Goal: Information Seeking & Learning: Learn about a topic

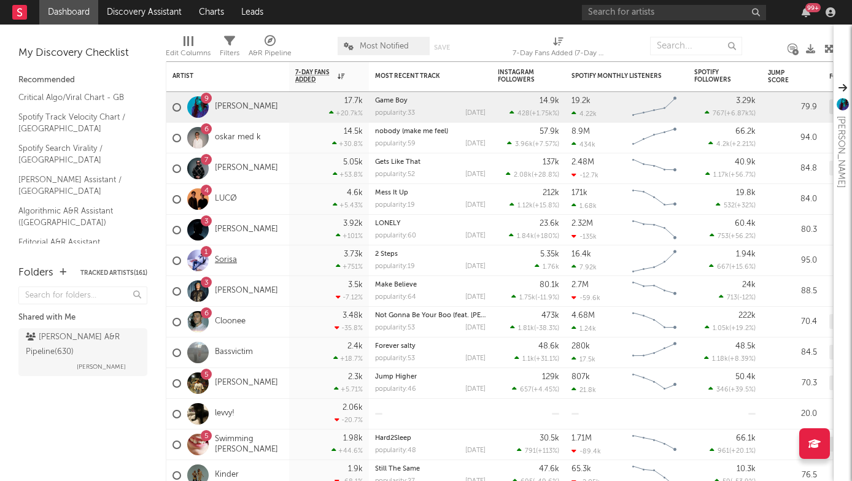
click at [230, 263] on link "Sorisa" at bounding box center [226, 260] width 22 height 10
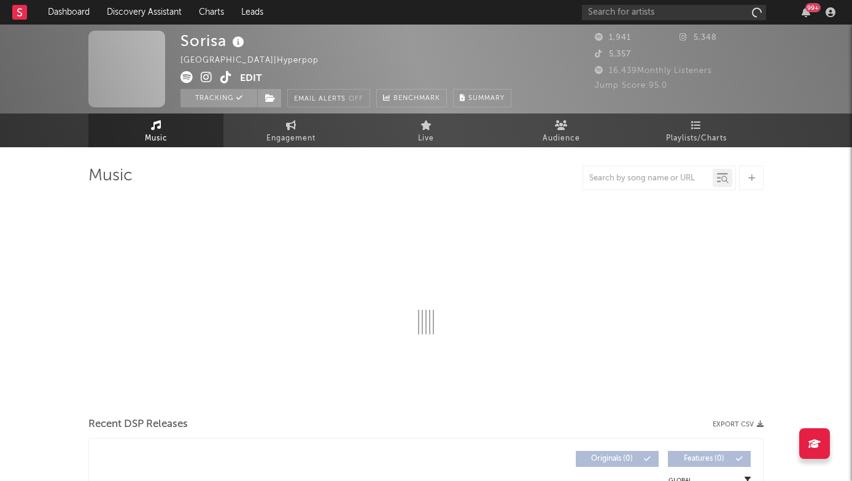
select select "1w"
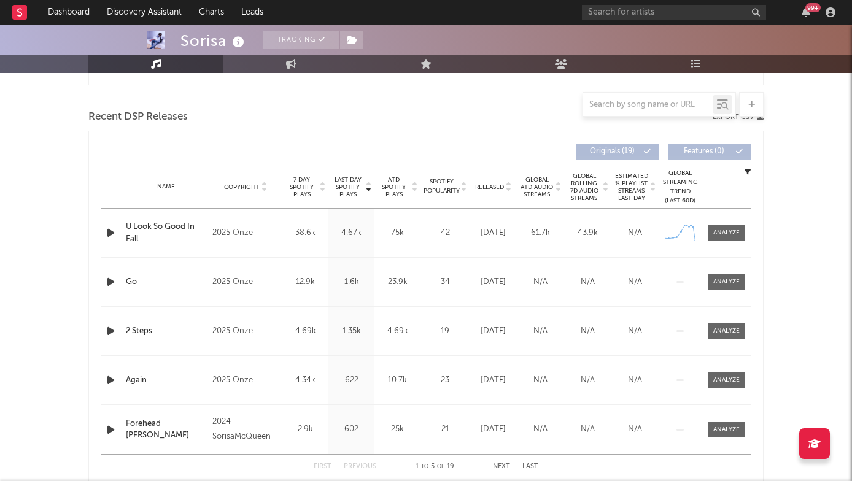
scroll to position [405, 0]
click at [724, 229] on div at bounding box center [726, 232] width 26 height 9
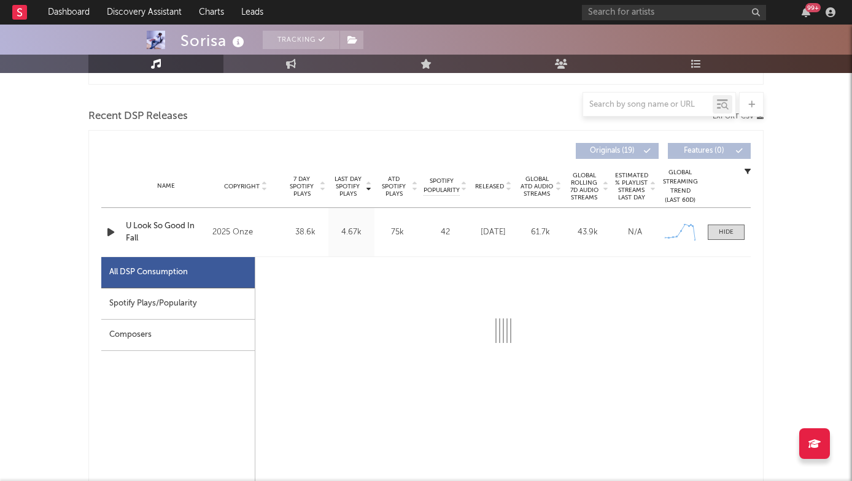
select select "1w"
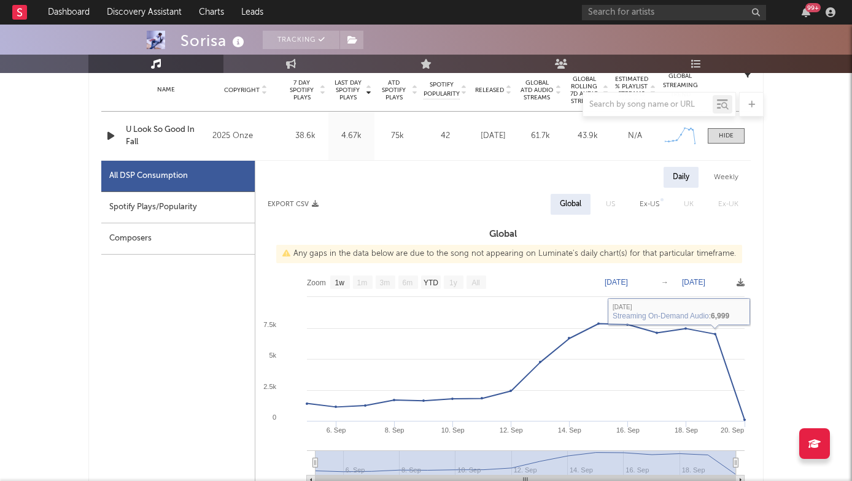
scroll to position [473, 0]
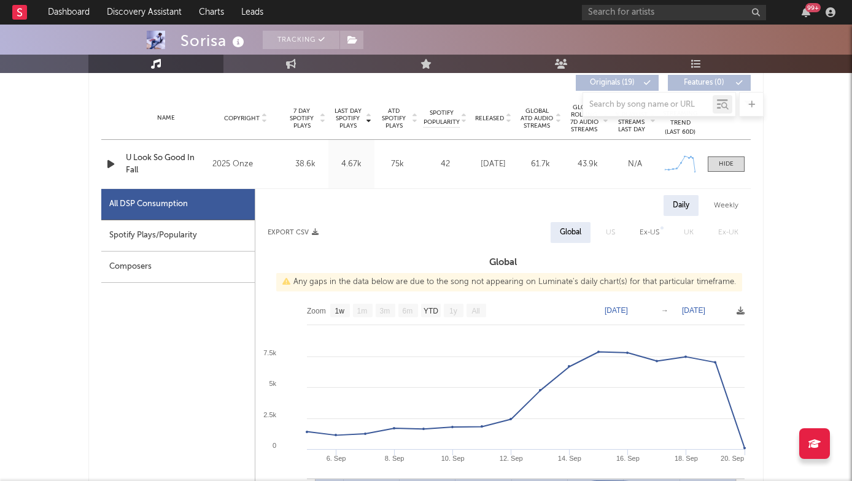
click at [724, 175] on div "Name U Look So Good In Fall Copyright 2025 Onze Label Onze Album Names U Look S…" at bounding box center [425, 164] width 649 height 48
click at [724, 164] on div at bounding box center [725, 164] width 15 height 9
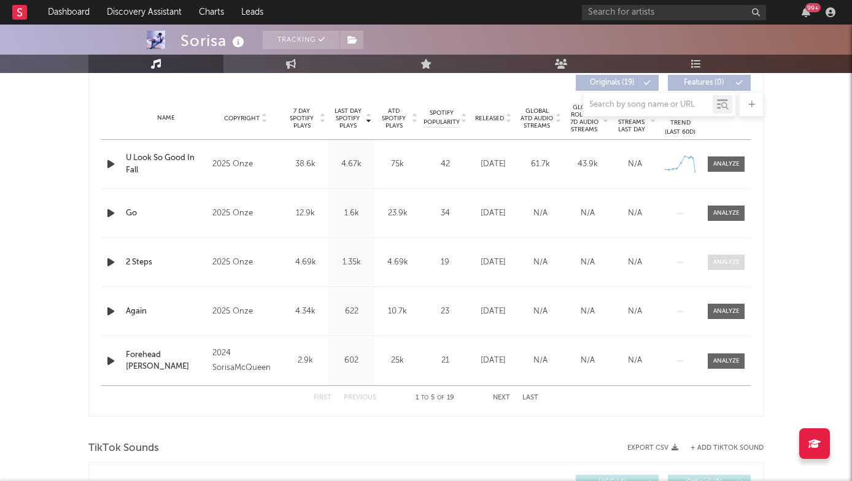
click at [724, 266] on div at bounding box center [726, 262] width 26 height 9
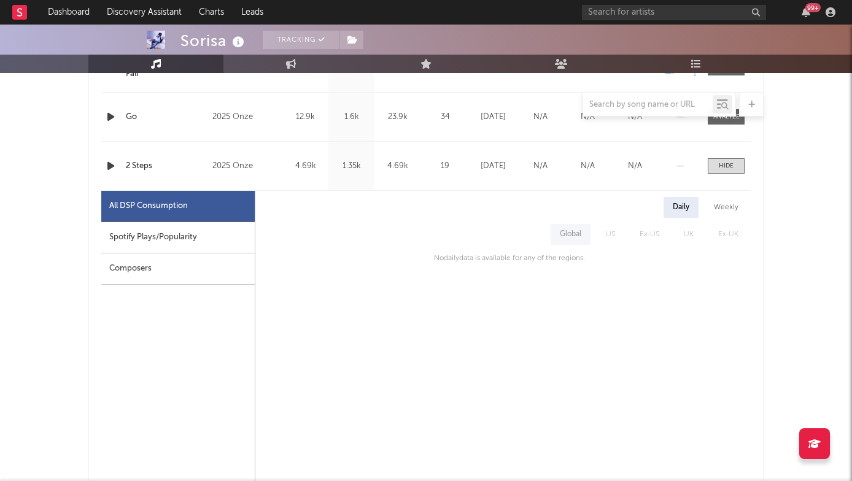
scroll to position [571, 0]
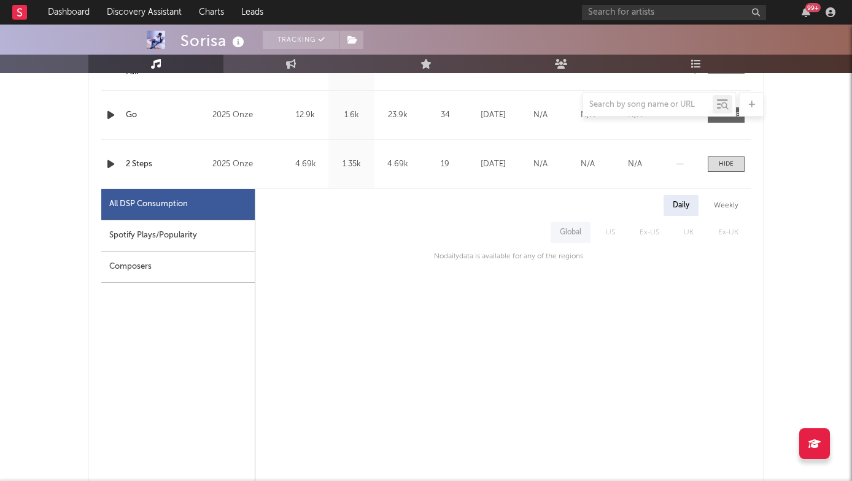
click at [154, 235] on div "Spotify Plays/Popularity" at bounding box center [177, 235] width 153 height 31
select select "1w"
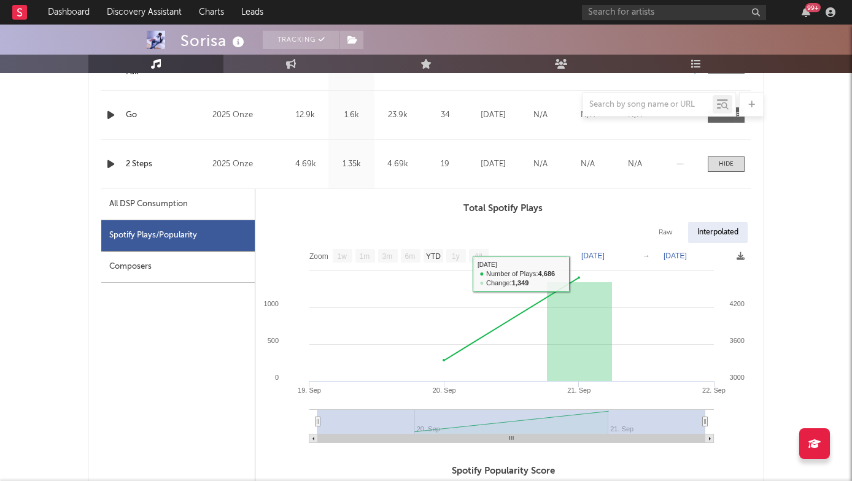
click at [728, 154] on div "Name 2 Steps Copyright 2025 Onze Label Onze Album Names 2 Steps Composer Names …" at bounding box center [425, 164] width 649 height 48
click at [728, 158] on span at bounding box center [725, 163] width 37 height 15
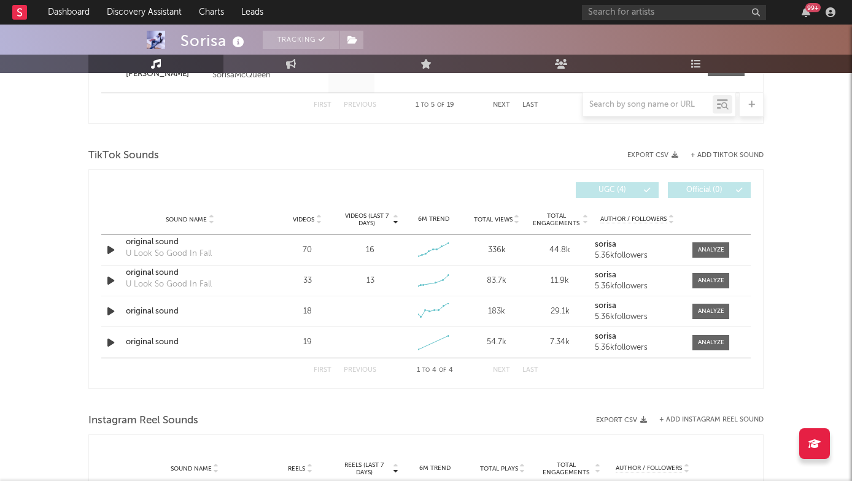
scroll to position [0, 0]
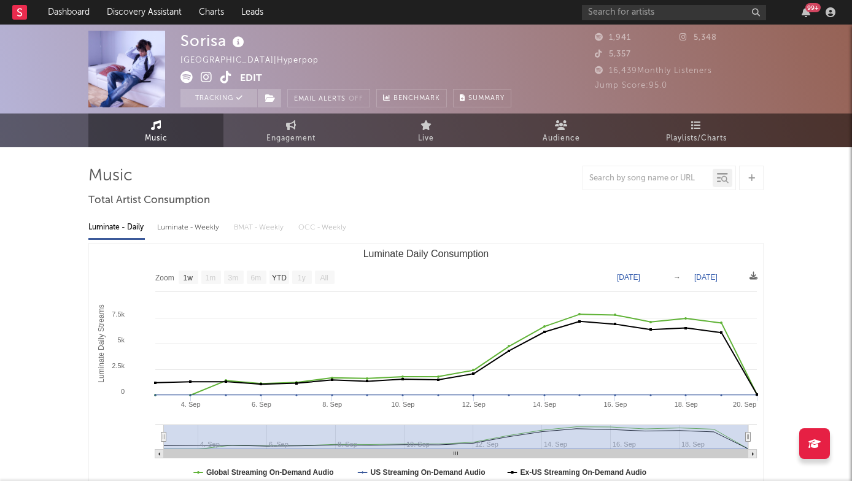
click at [649, 21] on div "99 +" at bounding box center [711, 12] width 258 height 25
click at [647, 17] on input "text" at bounding box center [674, 12] width 184 height 15
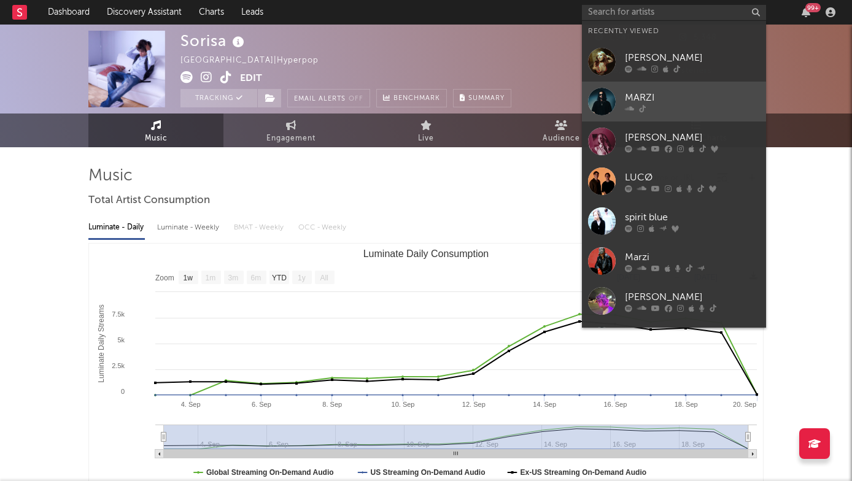
click at [651, 93] on div "MARZI" at bounding box center [692, 97] width 135 height 15
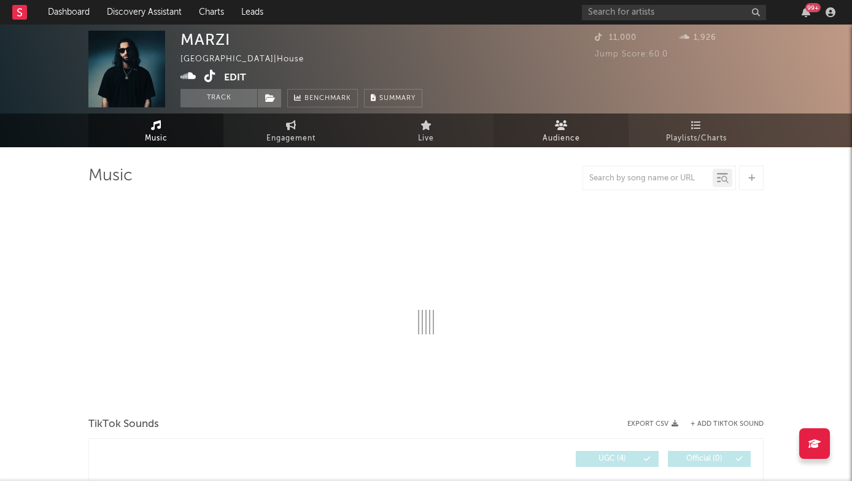
select select "1w"
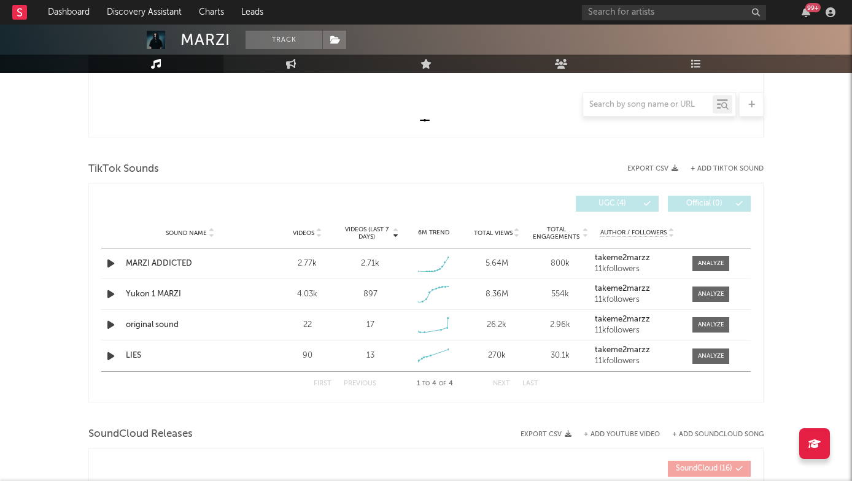
scroll to position [355, 0]
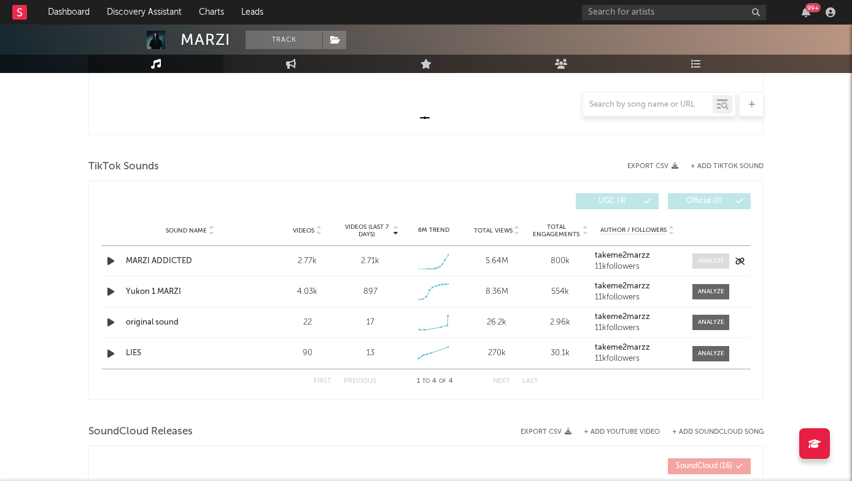
click at [716, 260] on div at bounding box center [711, 260] width 26 height 9
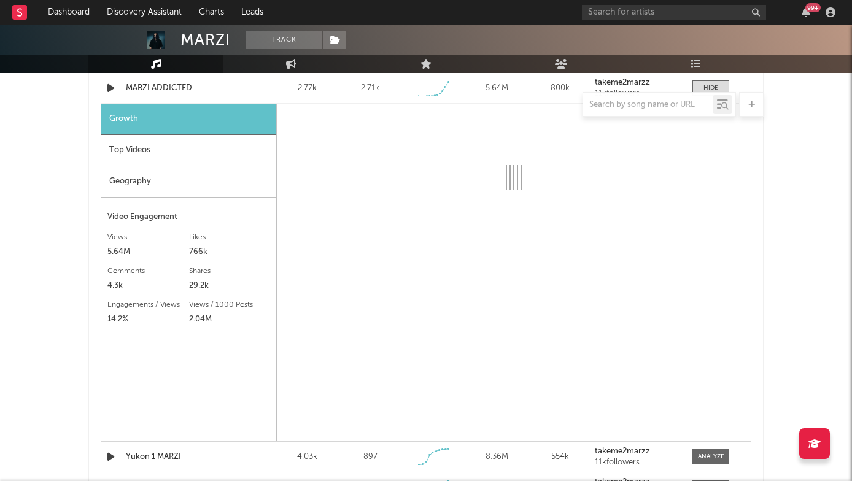
select select "1w"
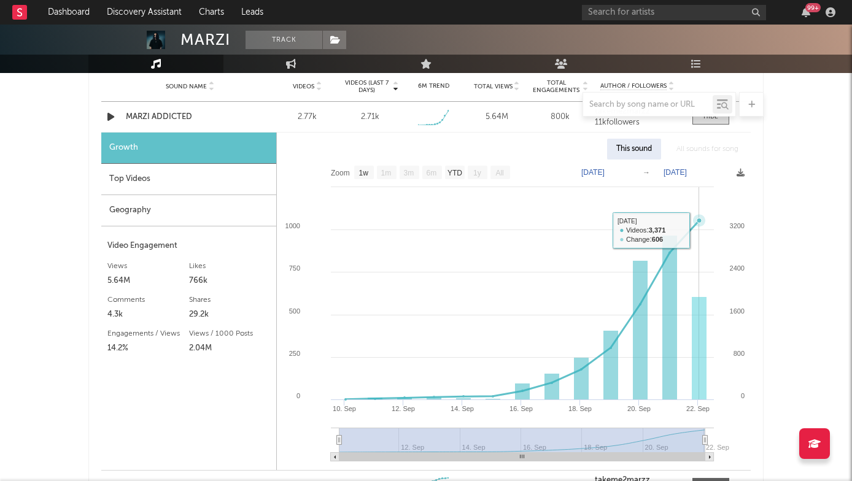
scroll to position [468, 0]
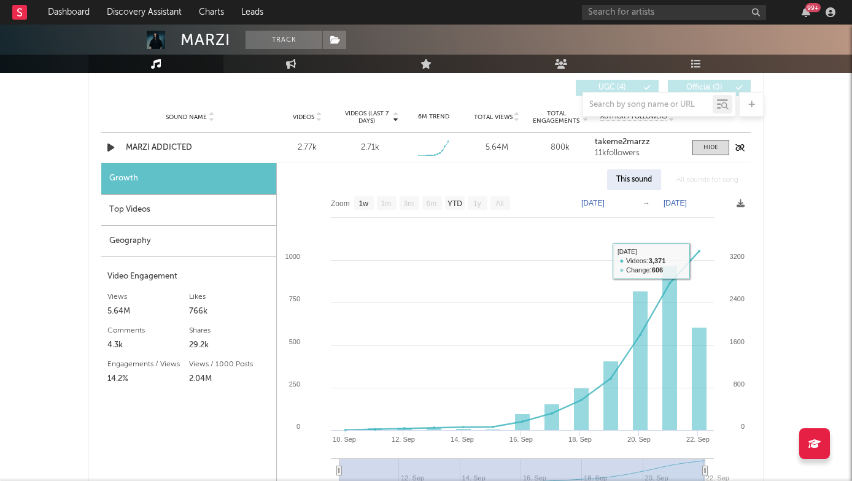
click at [714, 156] on div "Sound Name [PERSON_NAME] ADDICTED Videos 2.77k Videos (last 7 days) 2.71k Weekl…" at bounding box center [425, 148] width 649 height 30
click at [710, 149] on div at bounding box center [710, 147] width 15 height 9
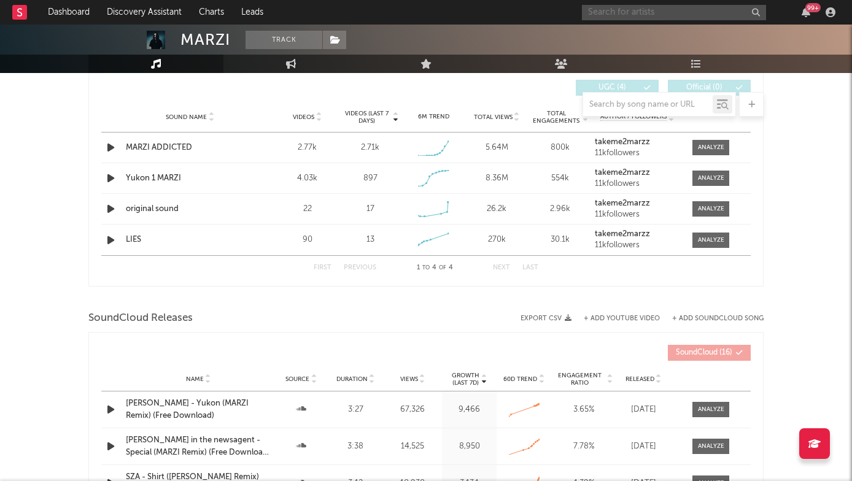
click at [635, 14] on input "text" at bounding box center [674, 12] width 184 height 15
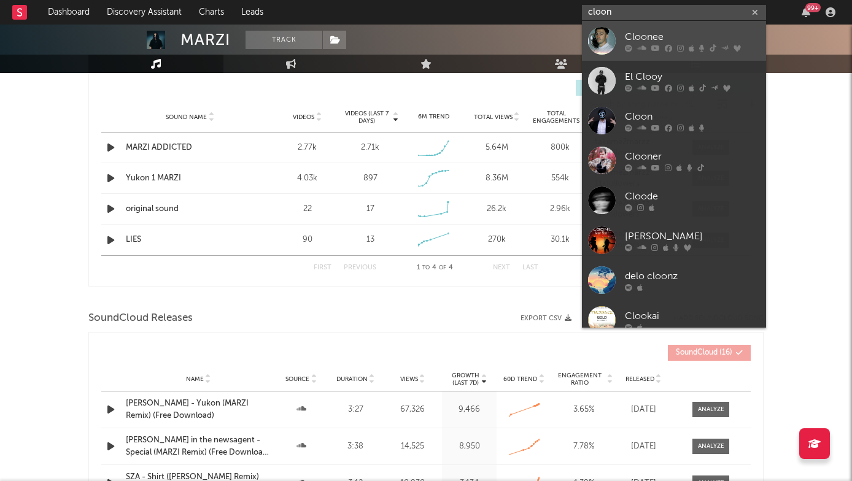
type input "cloon"
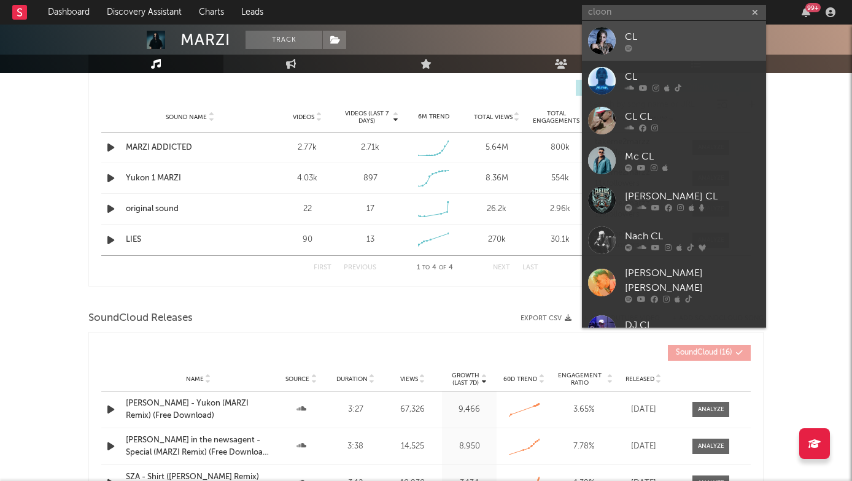
click at [661, 40] on div "CL" at bounding box center [692, 36] width 135 height 15
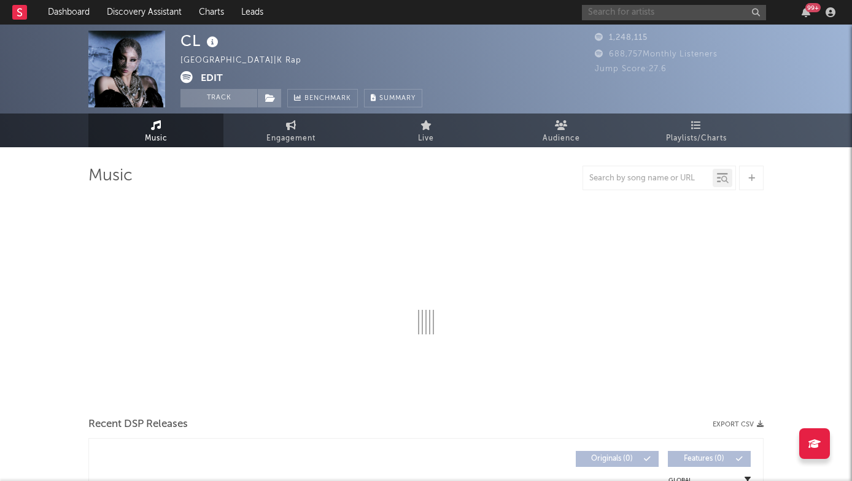
click at [600, 15] on input "text" at bounding box center [674, 12] width 184 height 15
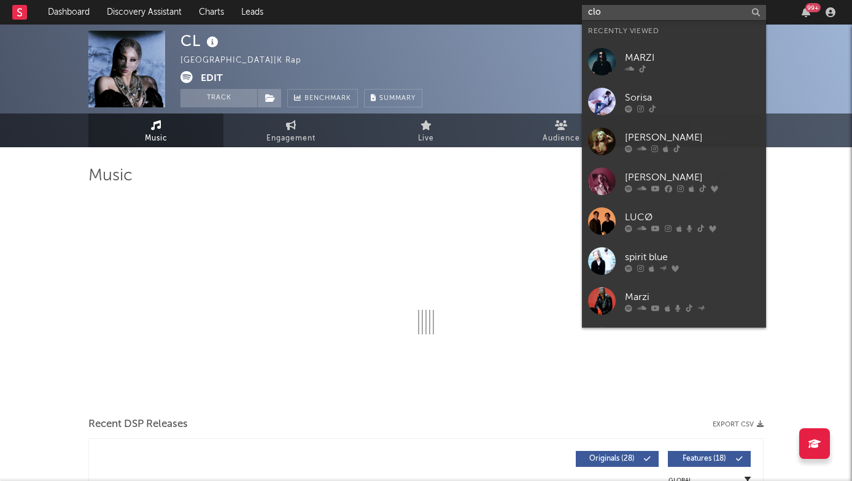
type input "cloo"
select select "6m"
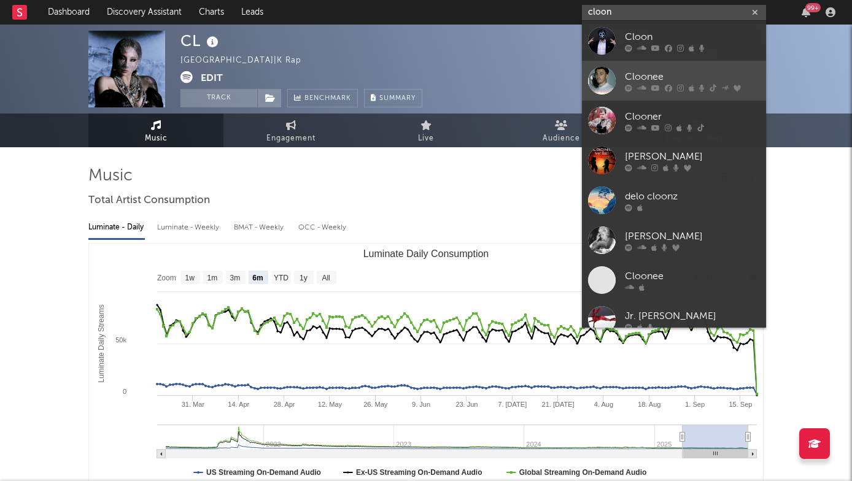
type input "cloon"
click at [636, 71] on div "Cloonee" at bounding box center [692, 76] width 135 height 15
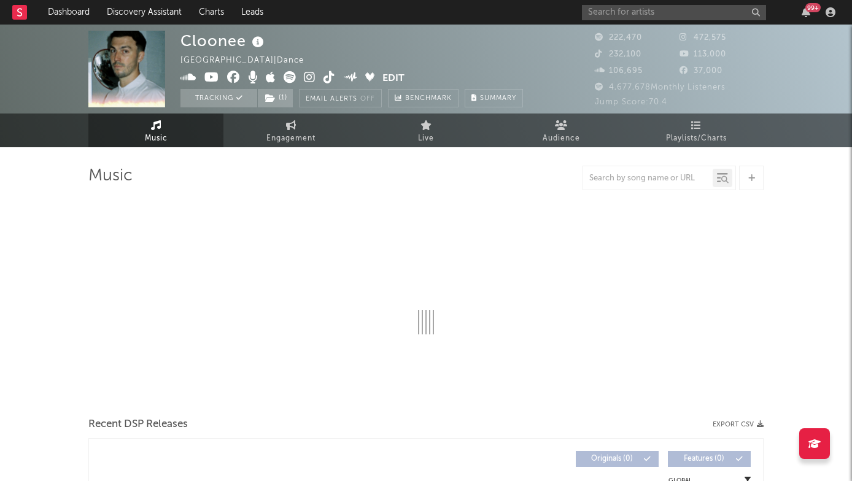
select select "6m"
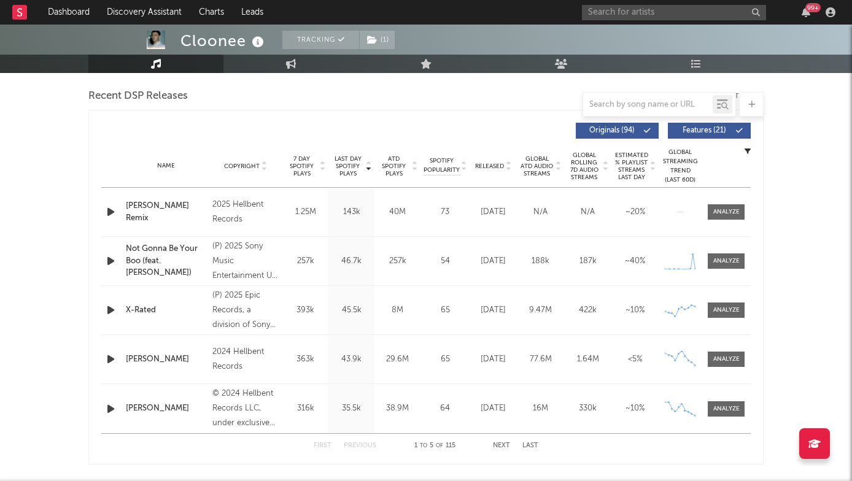
scroll to position [437, 0]
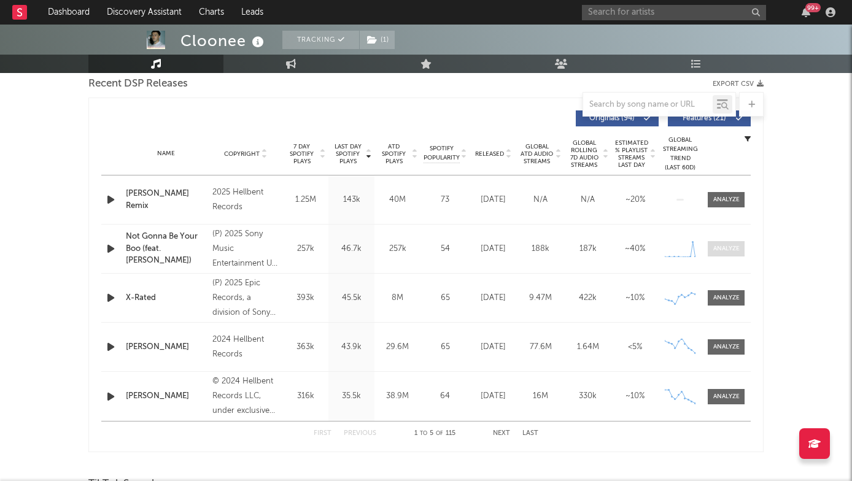
click at [718, 250] on div at bounding box center [726, 248] width 26 height 9
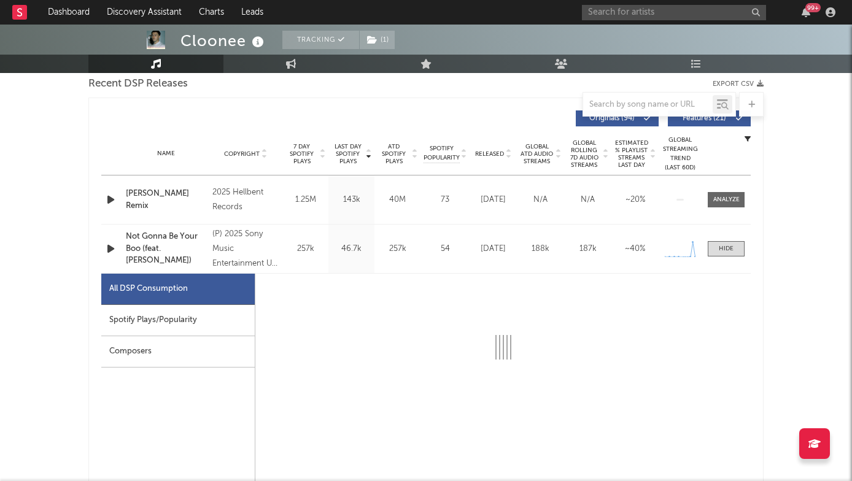
select select "1w"
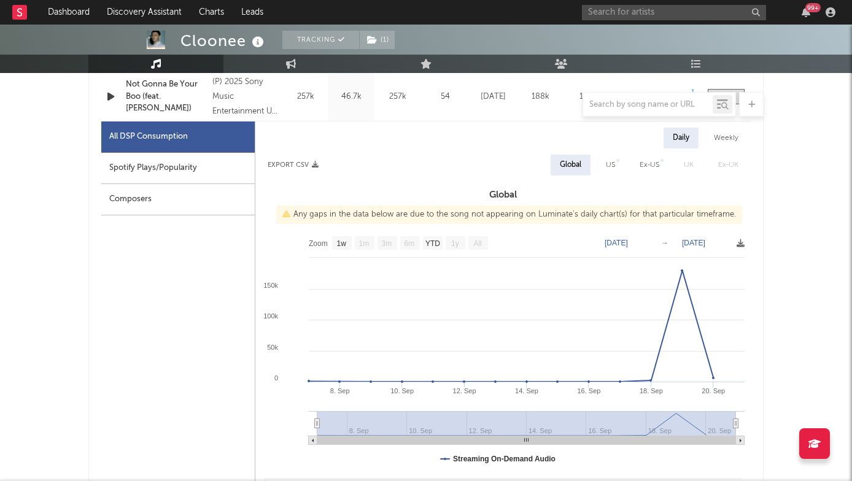
scroll to position [614, 0]
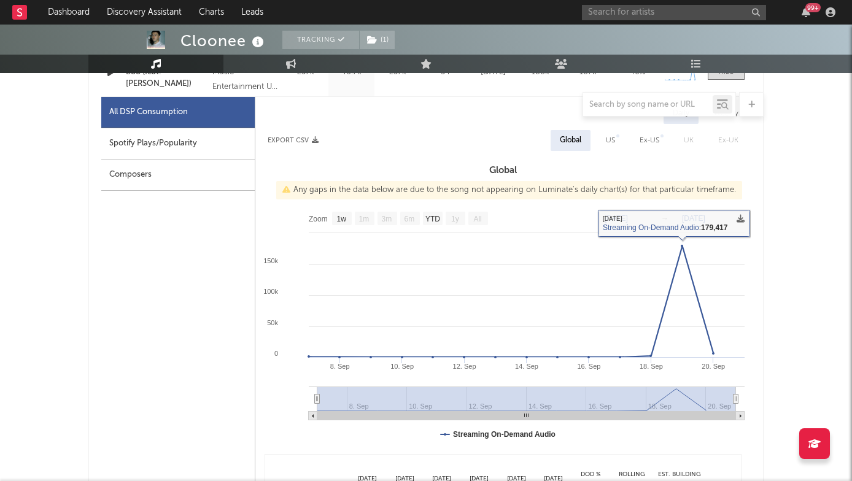
click at [199, 152] on div "Spotify Plays/Popularity" at bounding box center [177, 143] width 153 height 31
select select "1w"
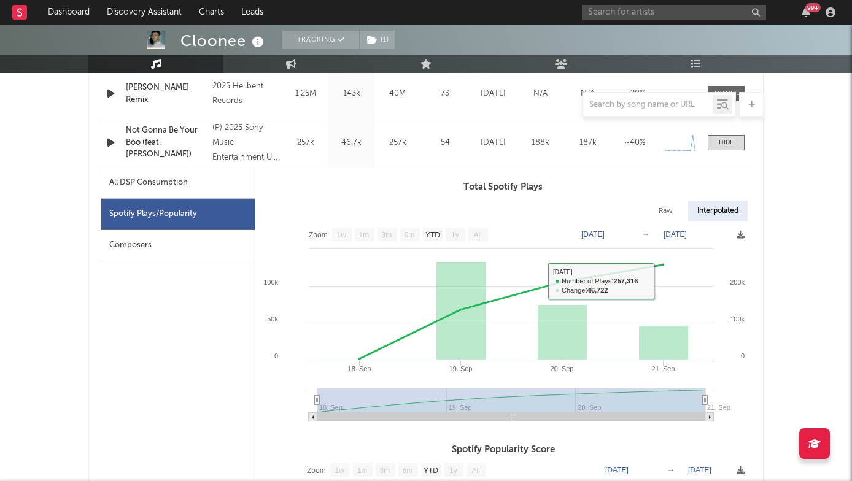
scroll to position [517, 0]
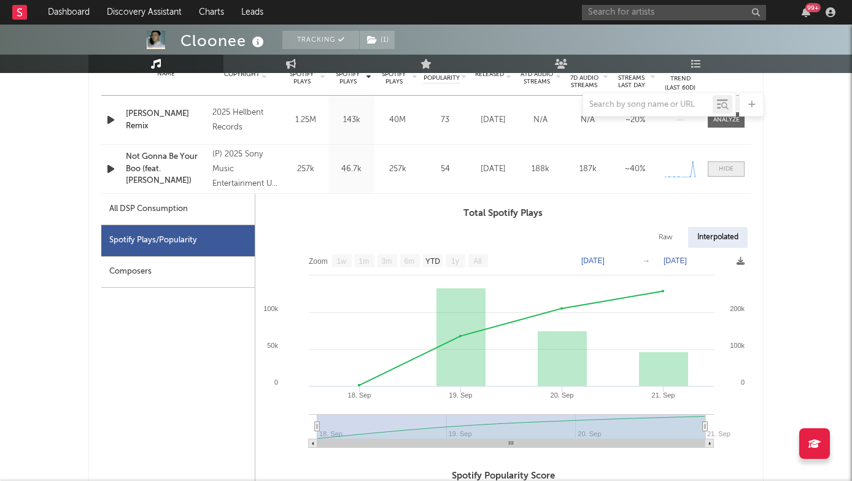
click at [722, 170] on div at bounding box center [725, 168] width 15 height 9
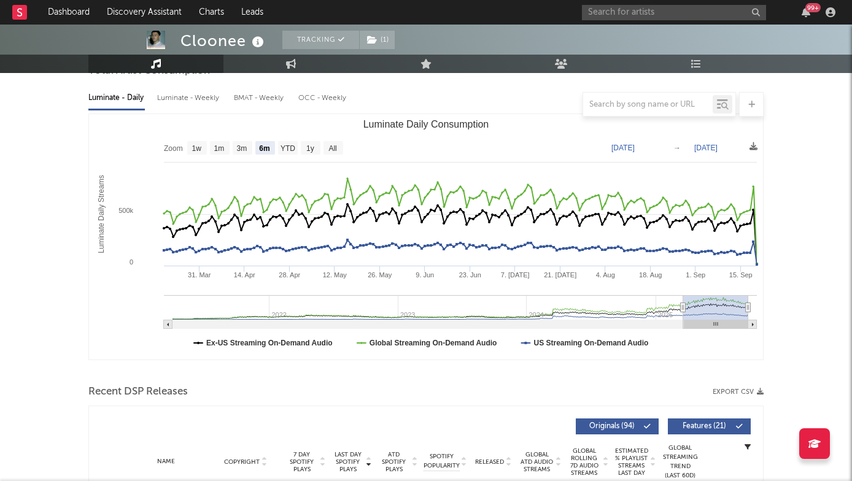
scroll to position [0, 0]
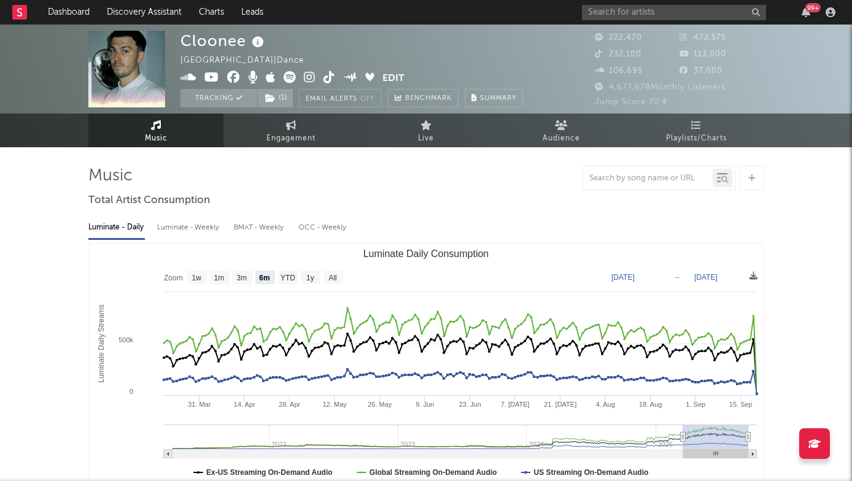
click at [806, 10] on div "99 +" at bounding box center [812, 7] width 15 height 9
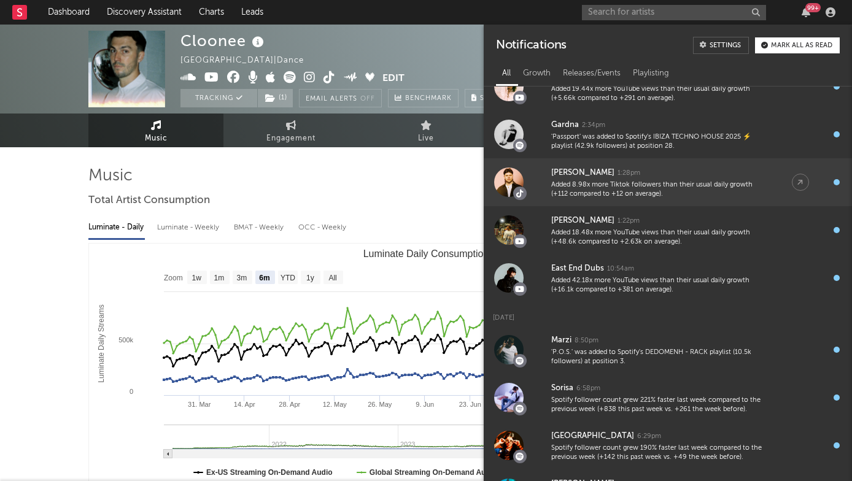
scroll to position [172, 0]
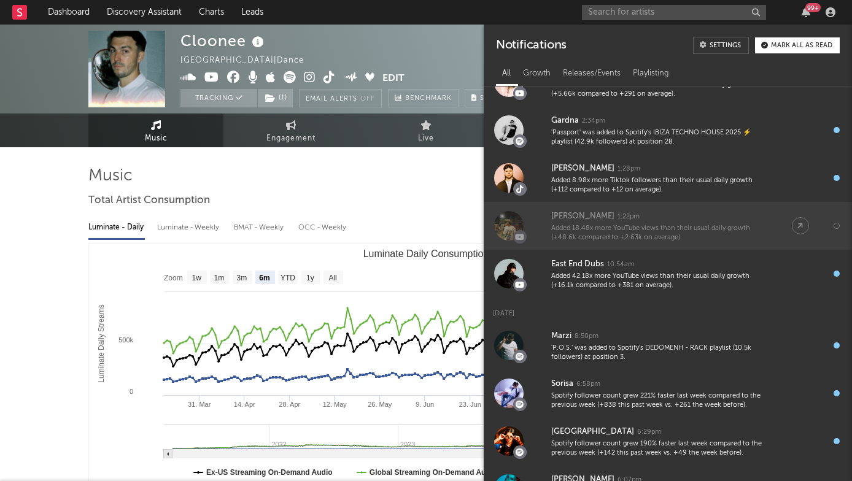
click at [681, 228] on div "Added 18.48x more YouTube views than their usual daily growth (+48.6k compared …" at bounding box center [659, 233] width 216 height 19
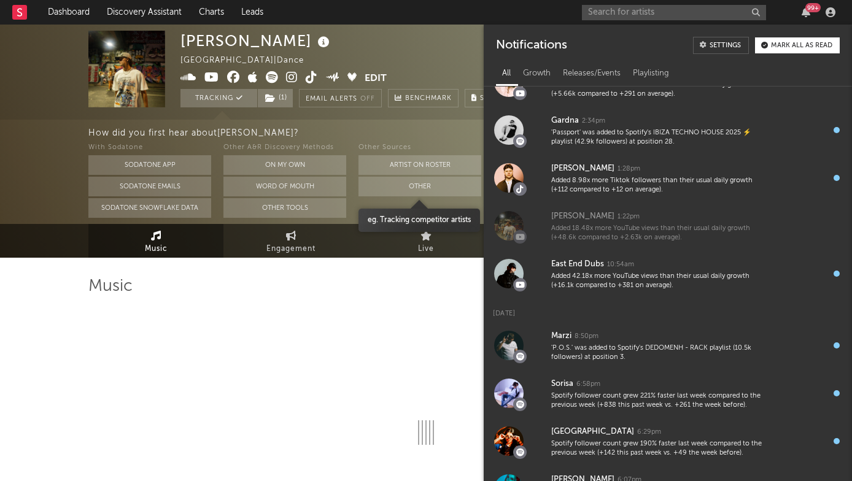
click at [401, 177] on button "Other" at bounding box center [419, 187] width 123 height 20
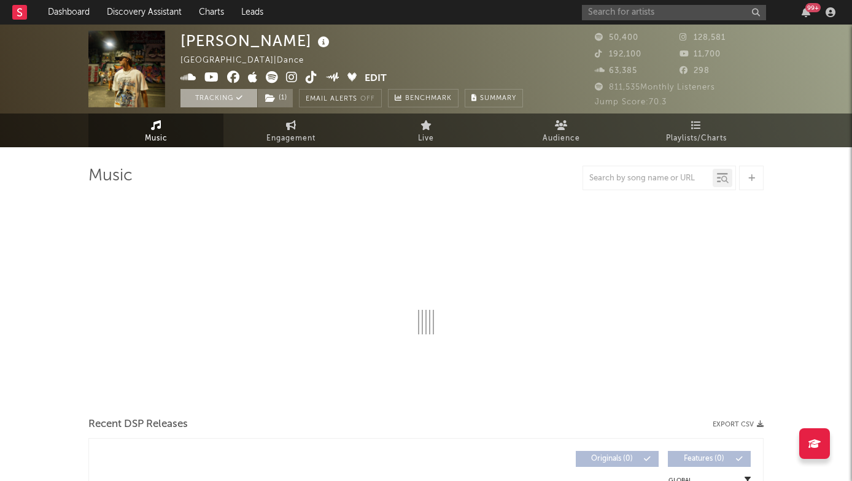
click at [217, 98] on button "Tracking" at bounding box center [218, 98] width 77 height 18
click at [238, 95] on icon at bounding box center [239, 97] width 7 height 7
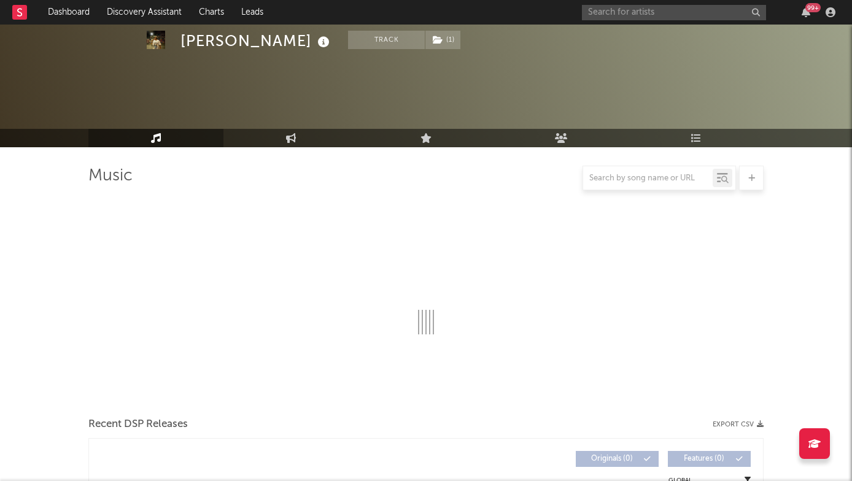
scroll to position [398, 0]
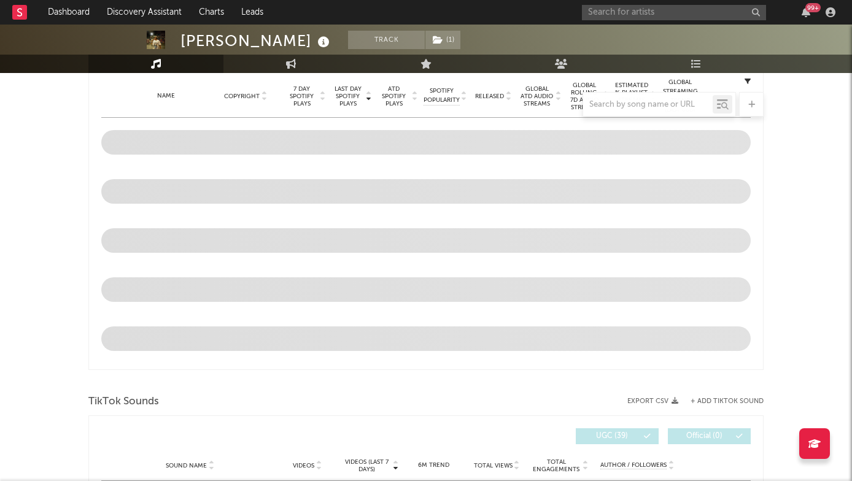
select select "6m"
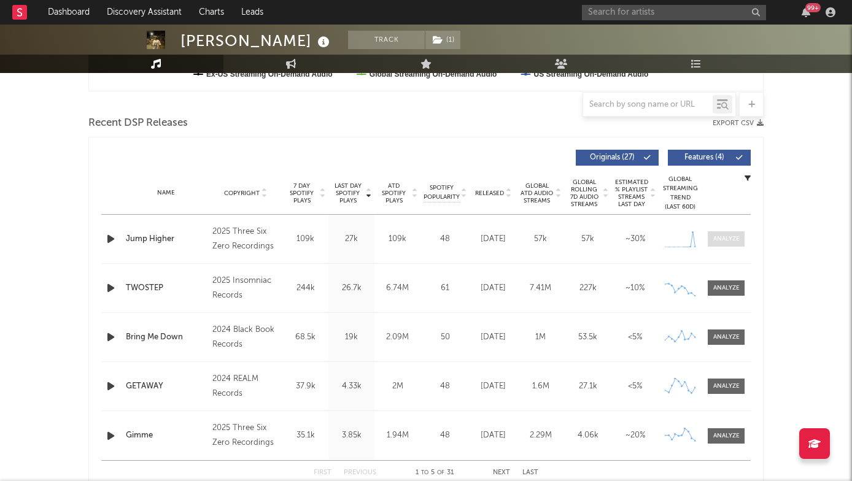
click at [725, 239] on div at bounding box center [726, 238] width 26 height 9
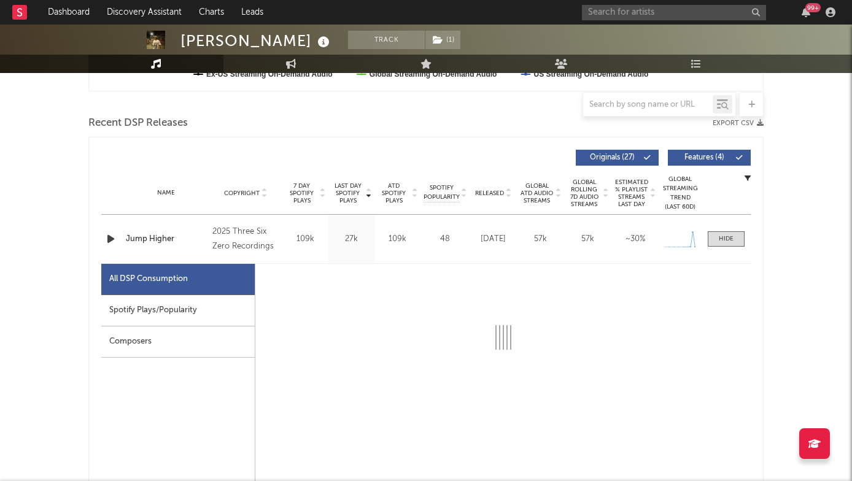
select select "1w"
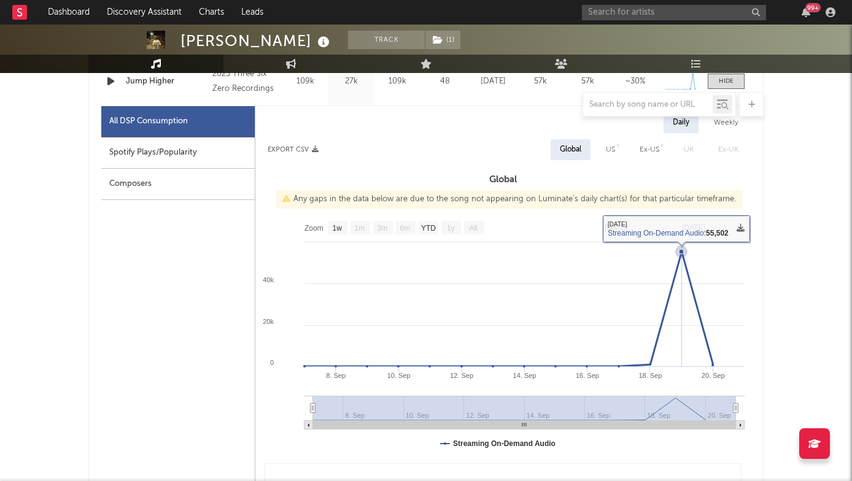
scroll to position [556, 0]
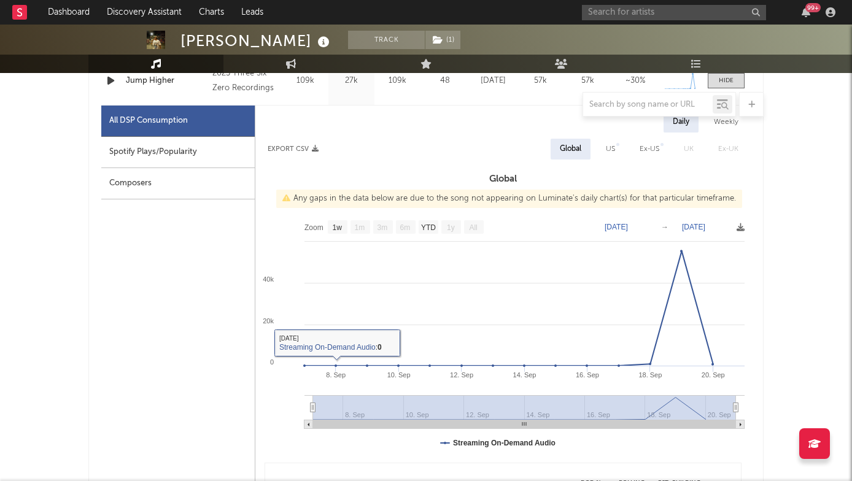
click at [198, 161] on div "Spotify Plays/Popularity" at bounding box center [177, 152] width 153 height 31
select select "1w"
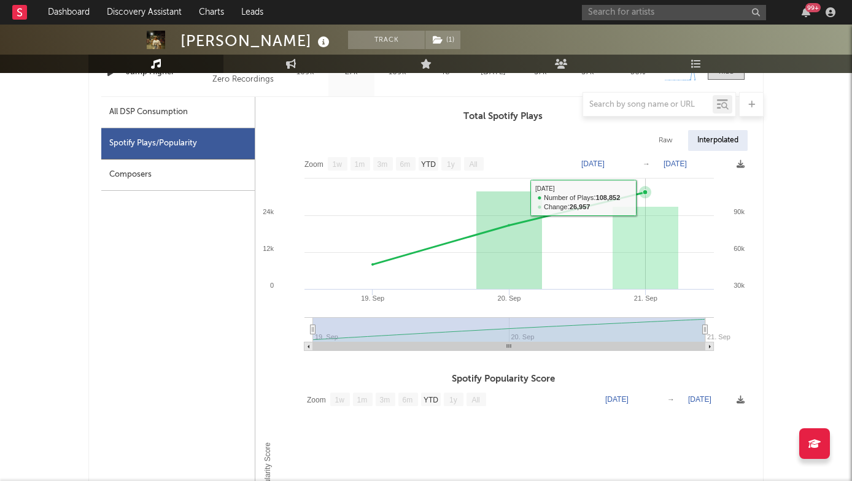
scroll to position [560, 0]
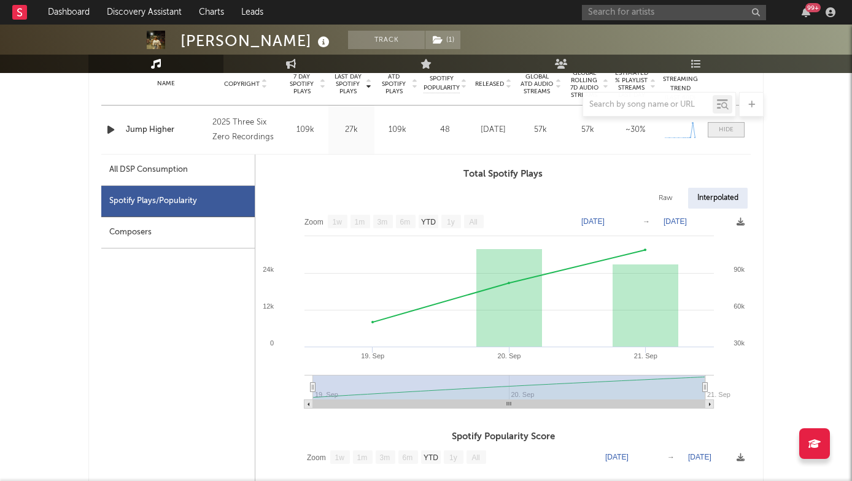
click at [723, 130] on div at bounding box center [725, 129] width 15 height 9
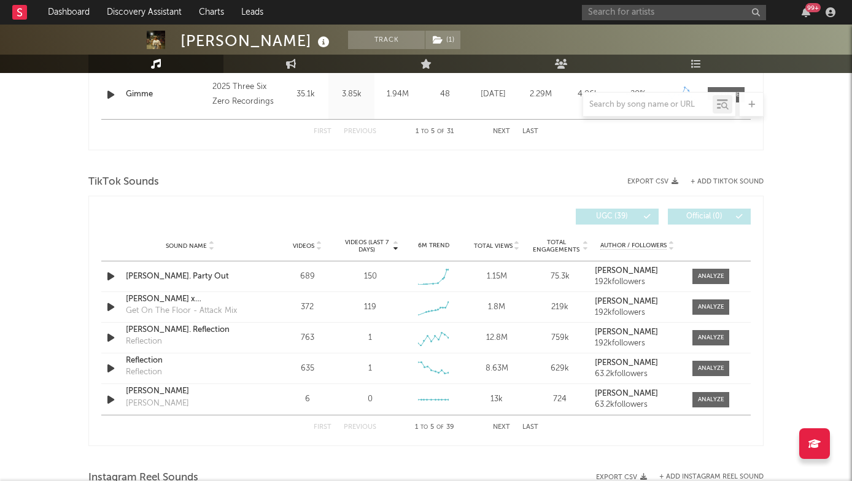
scroll to position [740, 0]
drag, startPoint x: 701, startPoint y: 275, endPoint x: 783, endPoint y: 326, distance: 96.5
click at [701, 275] on div at bounding box center [711, 275] width 26 height 9
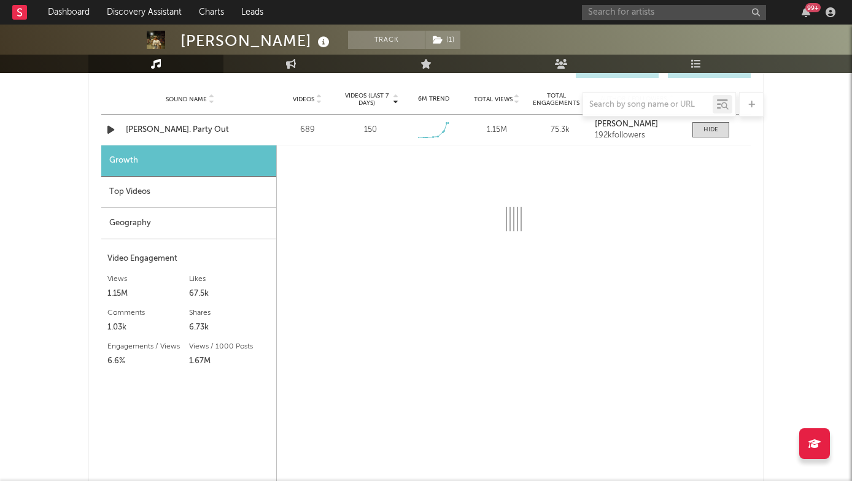
select select "1w"
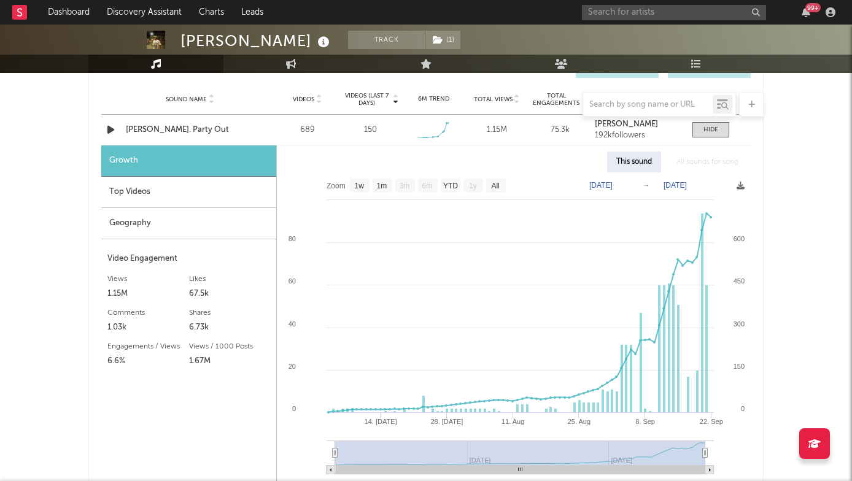
scroll to position [888, 0]
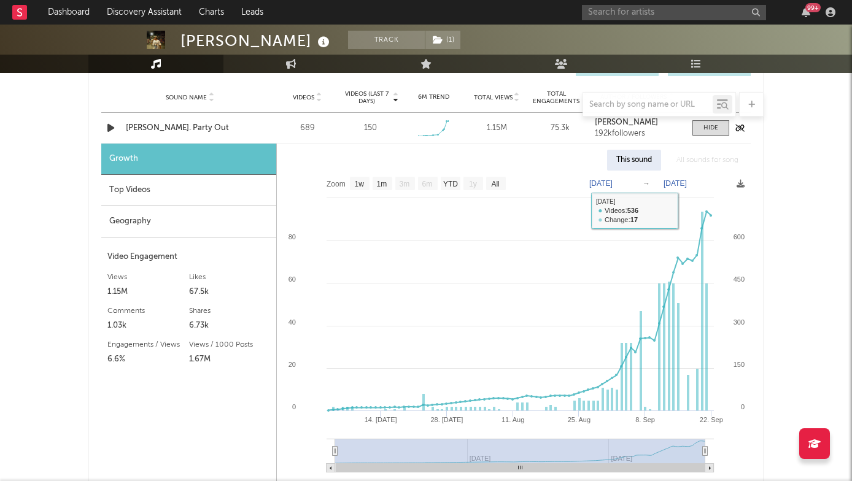
click at [111, 123] on icon "button" at bounding box center [110, 127] width 13 height 15
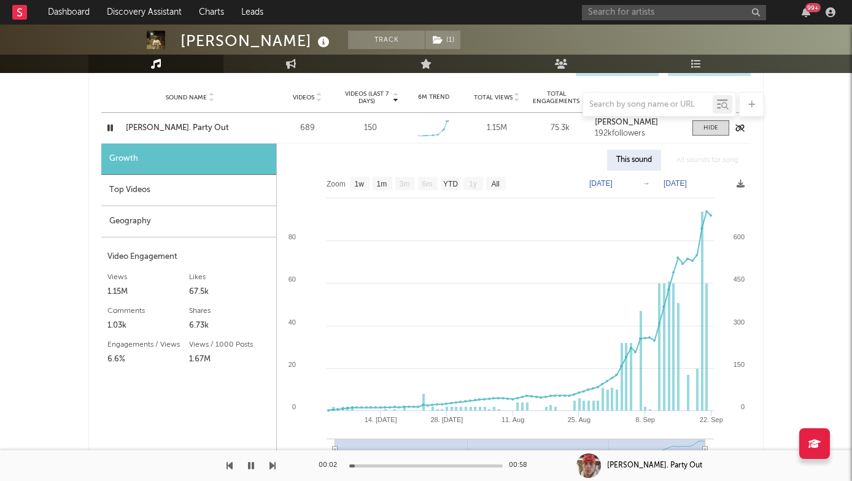
click at [186, 126] on div "[PERSON_NAME]. Party Out" at bounding box center [190, 128] width 128 height 12
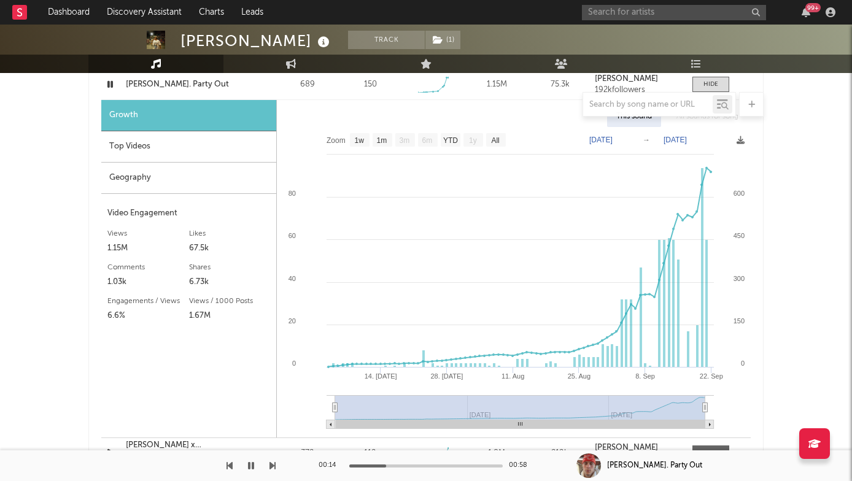
scroll to position [946, 0]
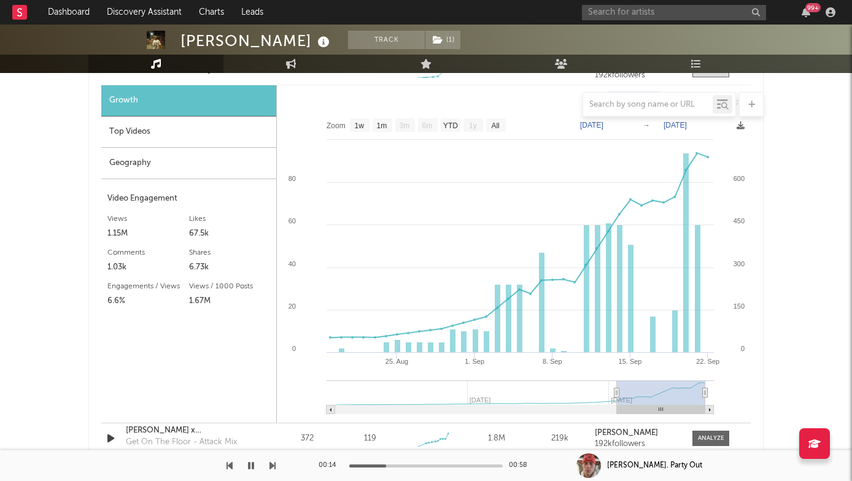
type input "[DATE]"
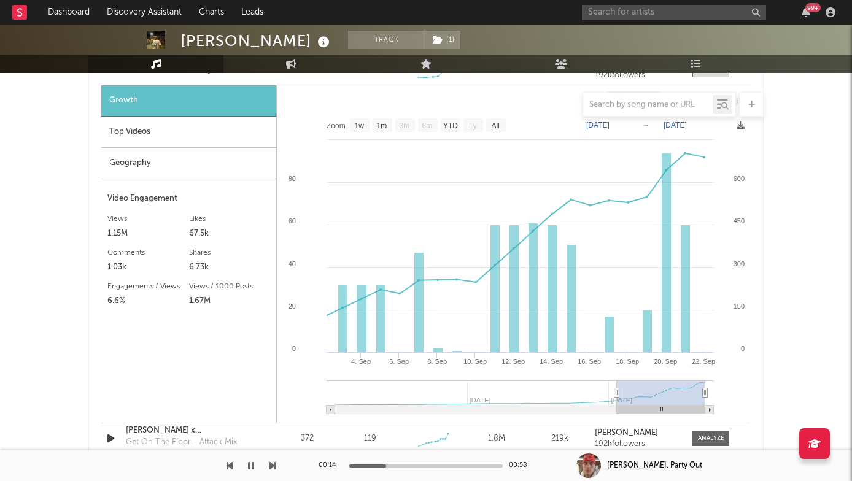
drag, startPoint x: 334, startPoint y: 390, endPoint x: 617, endPoint y: 385, distance: 282.9
click at [617, 385] on g at bounding box center [519, 397] width 387 height 34
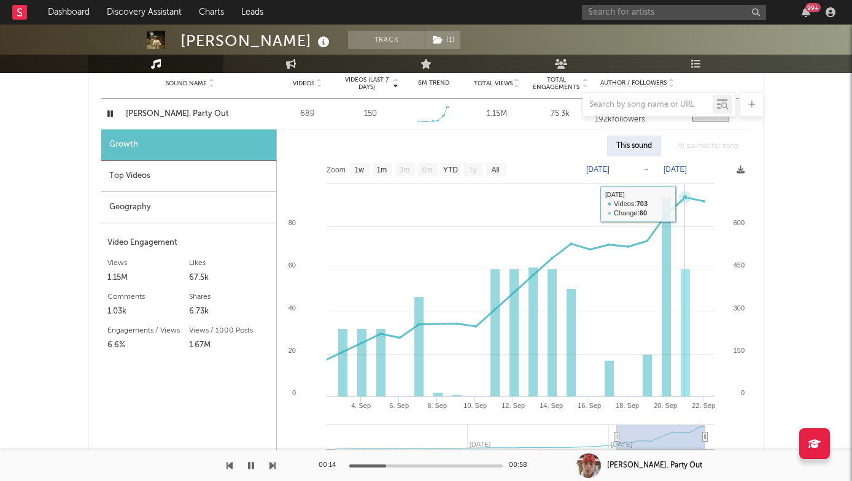
scroll to position [863, 0]
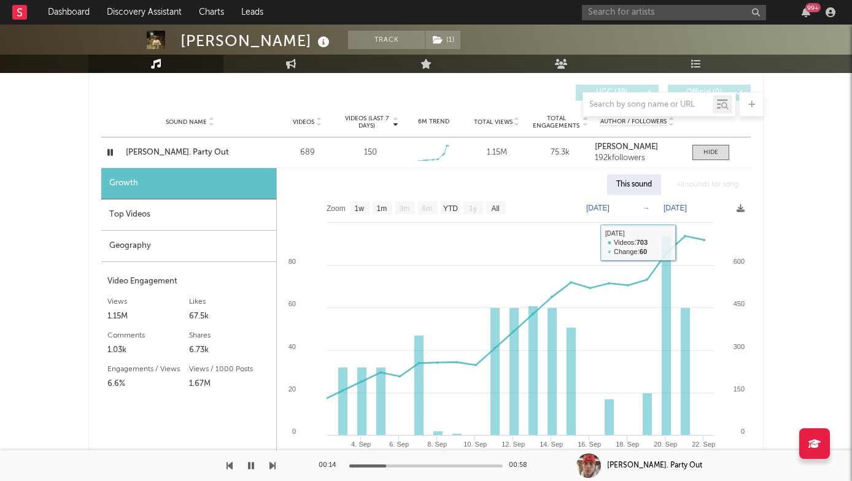
click at [713, 150] on div at bounding box center [710, 152] width 15 height 9
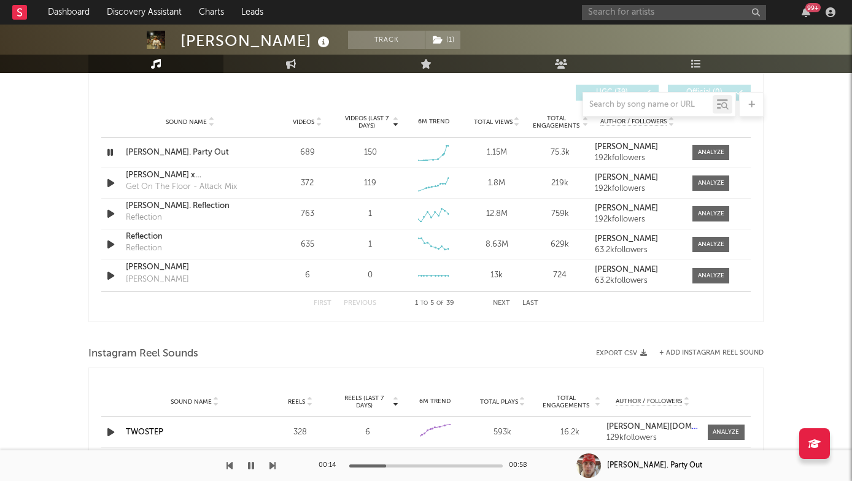
click at [618, 20] on div "99 +" at bounding box center [711, 12] width 258 height 25
click at [606, 14] on input "text" at bounding box center [674, 12] width 184 height 15
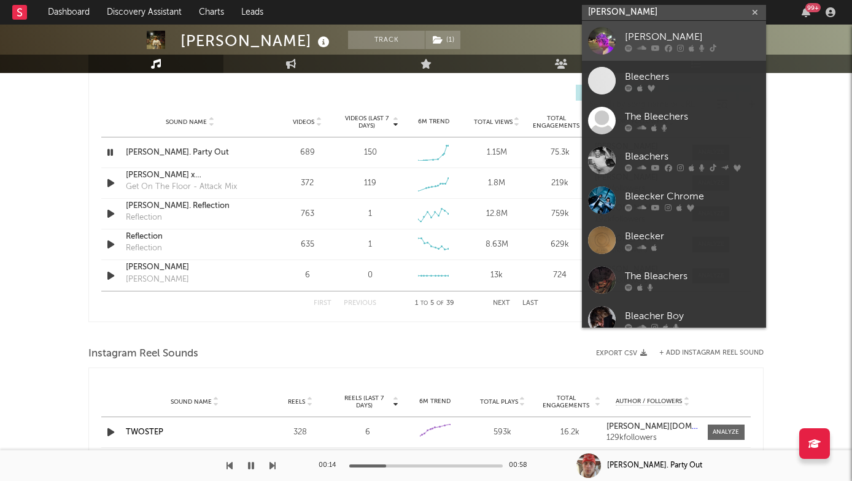
type input "[PERSON_NAME]"
click at [640, 36] on div "[PERSON_NAME]" at bounding box center [692, 36] width 135 height 15
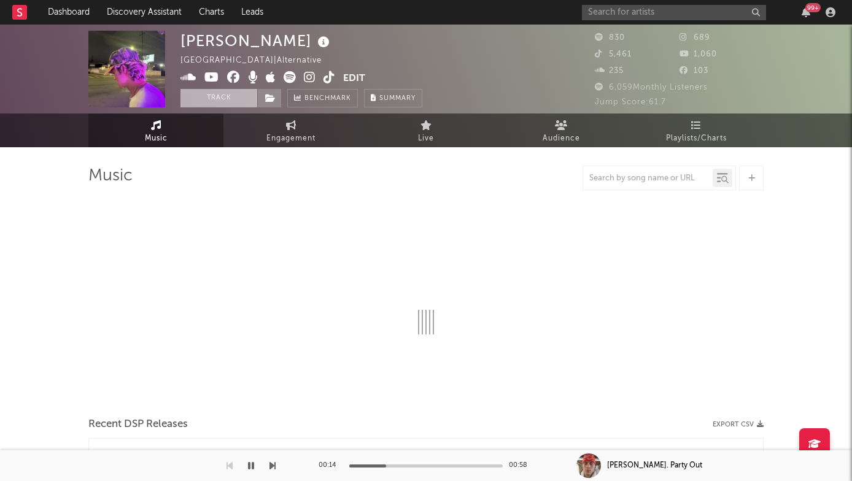
select select "1w"
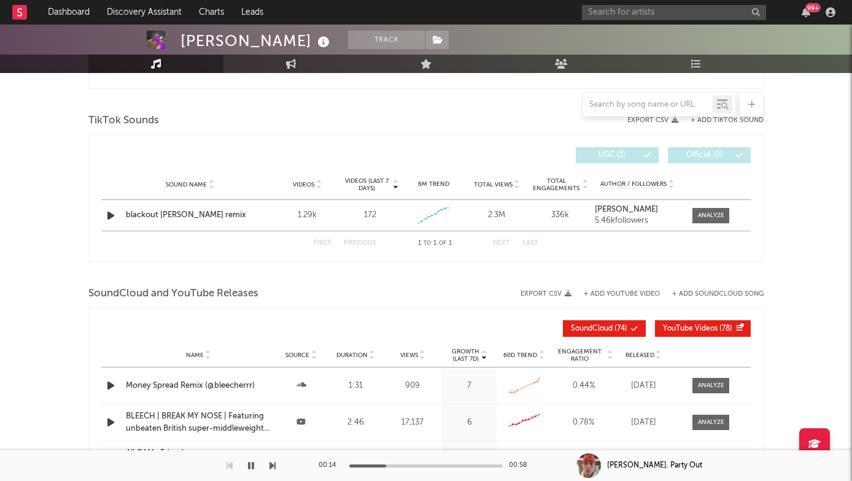
scroll to position [660, 0]
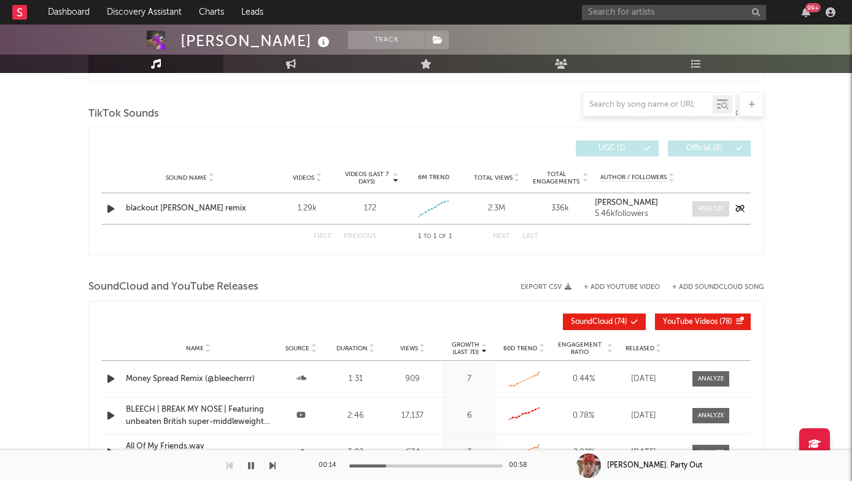
click at [698, 203] on span at bounding box center [710, 208] width 37 height 15
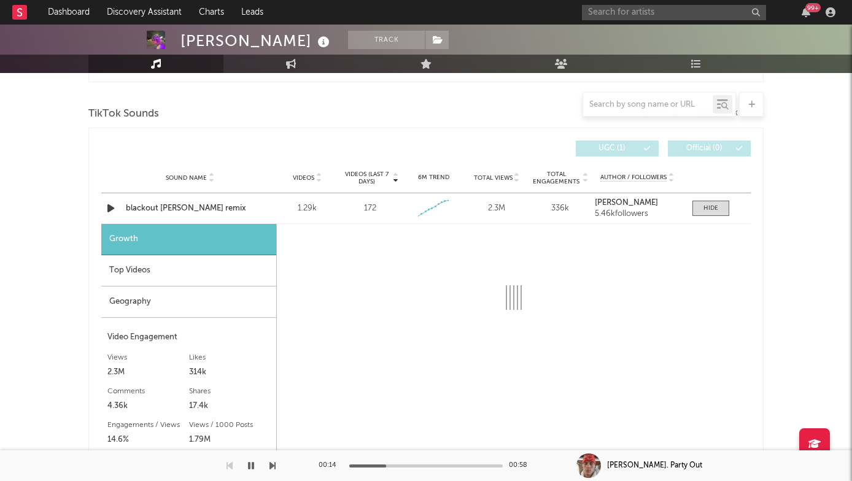
select select "1w"
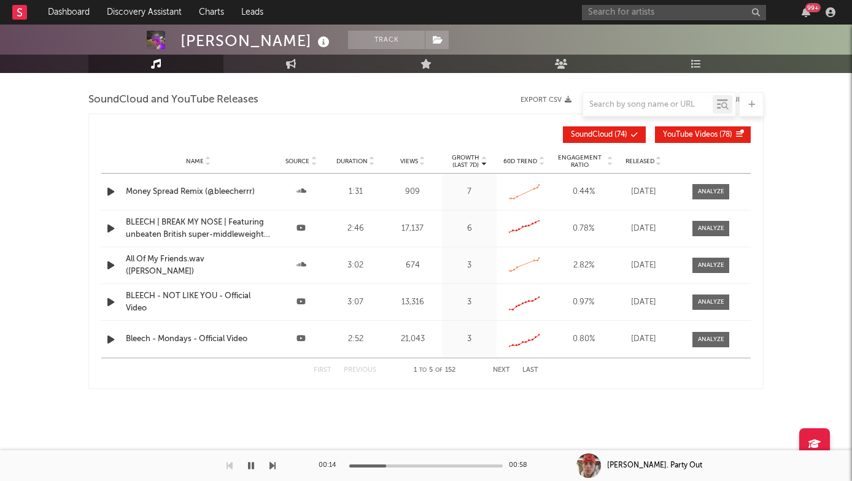
scroll to position [1167, 0]
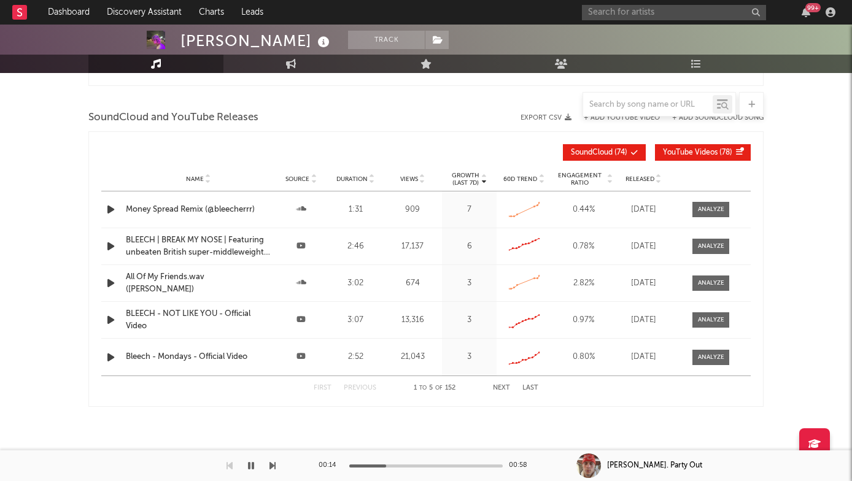
click at [632, 176] on span "Released" at bounding box center [639, 178] width 29 height 7
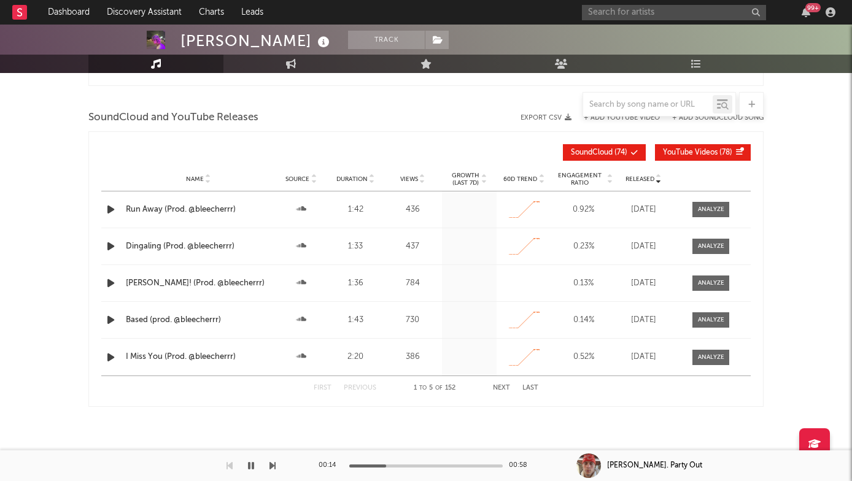
click at [632, 176] on span "Released" at bounding box center [639, 178] width 29 height 7
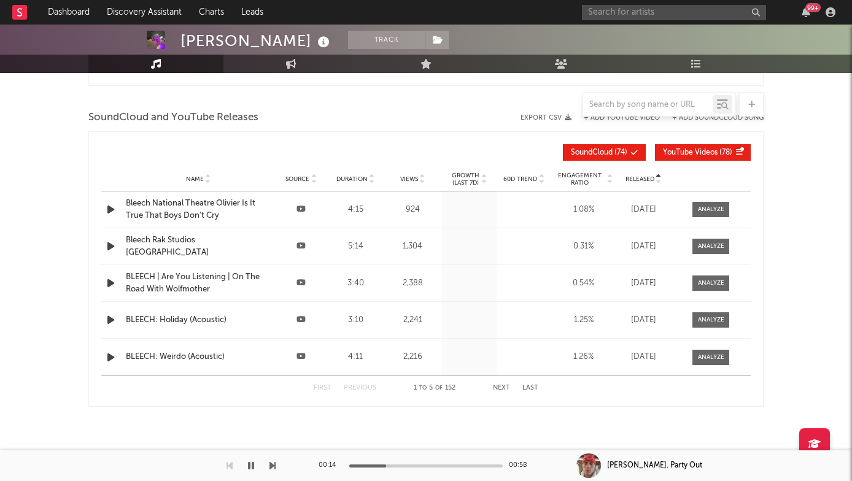
scroll to position [1185, 0]
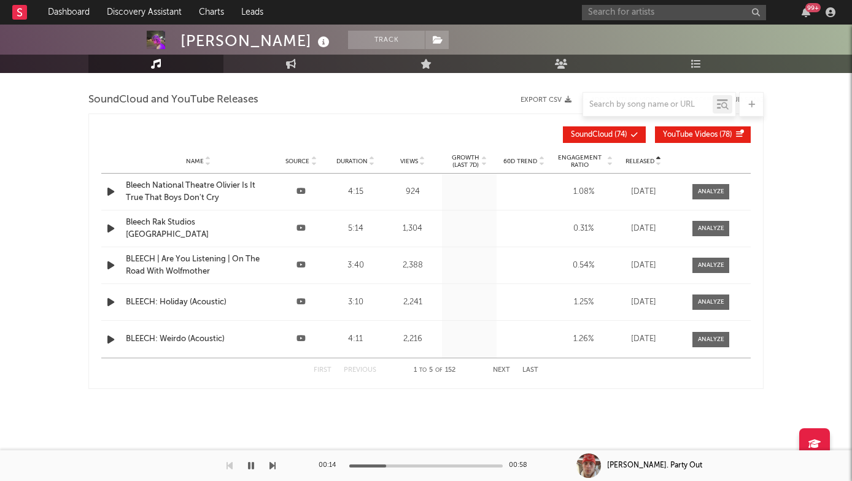
click at [644, 1] on div "99 +" at bounding box center [711, 12] width 258 height 25
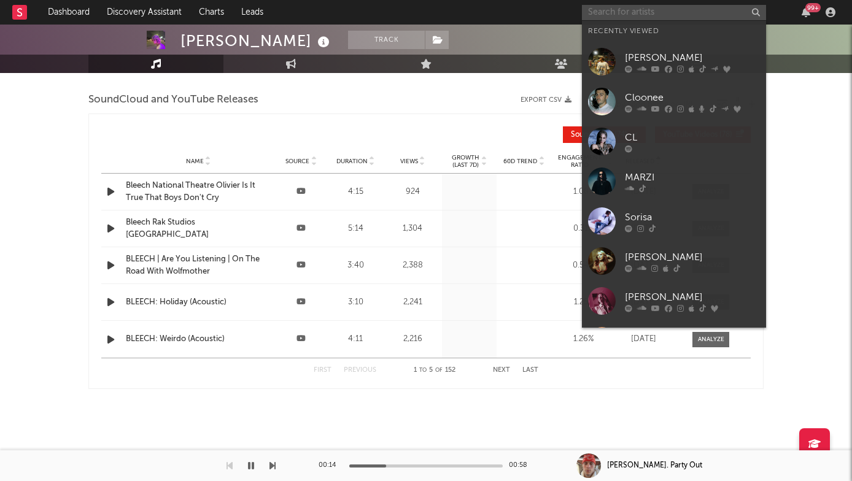
click at [644, 9] on input "text" at bounding box center [674, 12] width 184 height 15
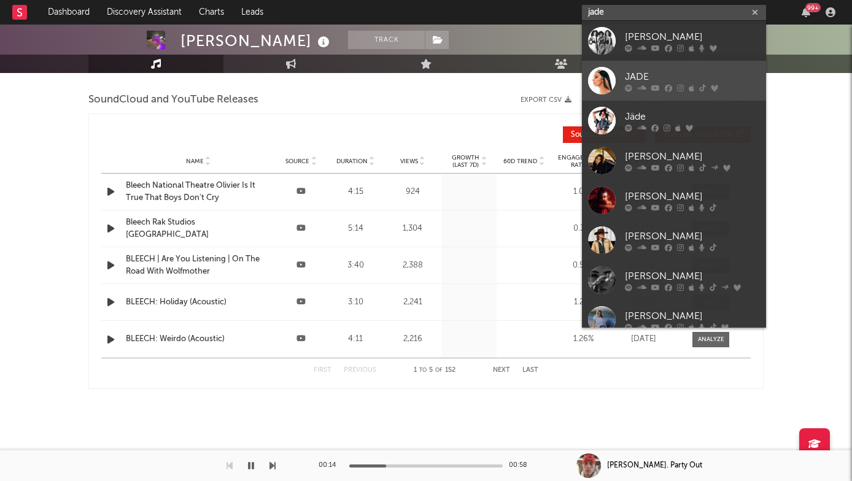
type input "jade"
click at [648, 80] on div "JADE" at bounding box center [692, 76] width 135 height 15
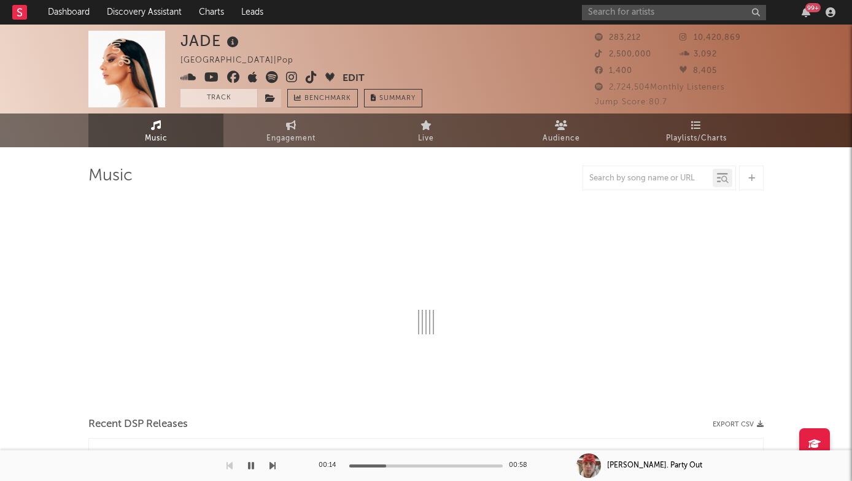
select select "6m"
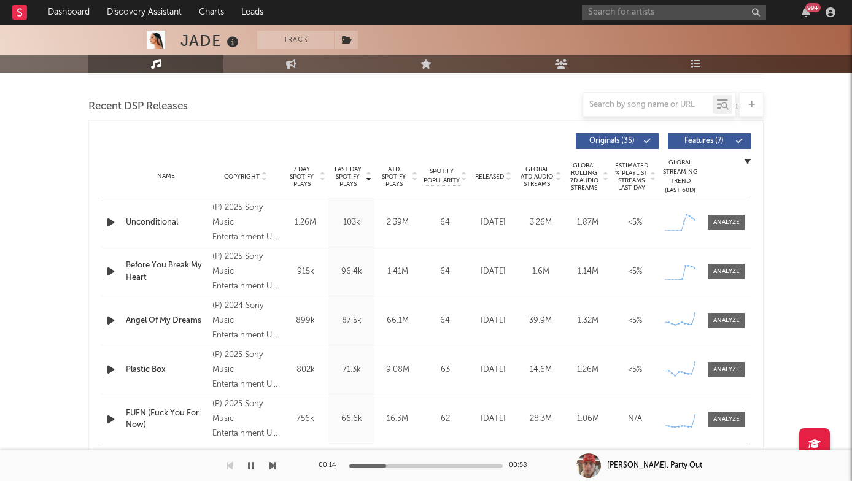
scroll to position [428, 0]
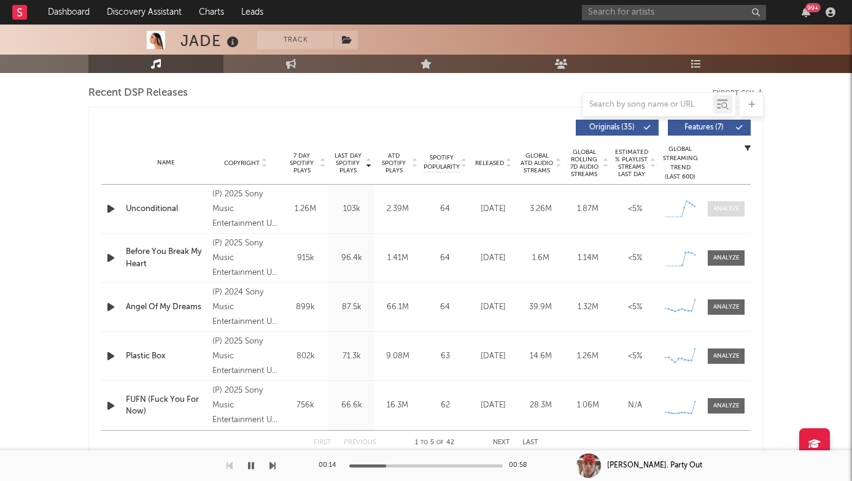
click at [720, 209] on div at bounding box center [726, 208] width 26 height 9
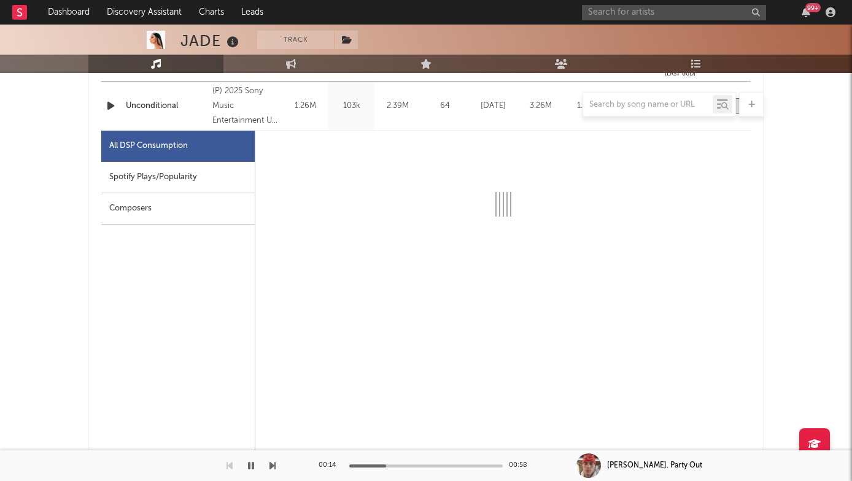
scroll to position [533, 0]
select select "1w"
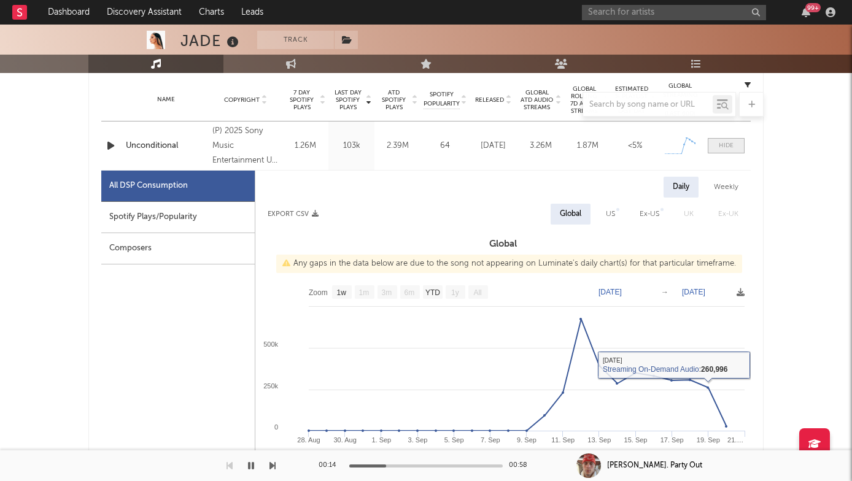
scroll to position [479, 0]
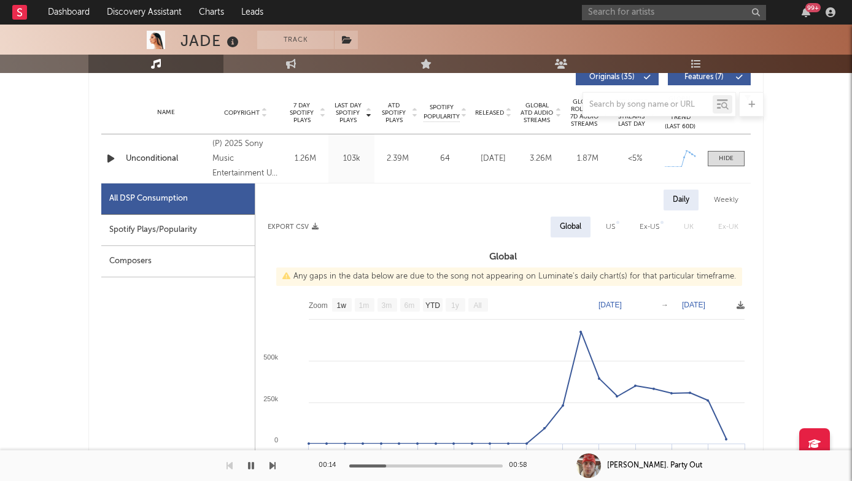
click at [731, 155] on div at bounding box center [725, 158] width 15 height 9
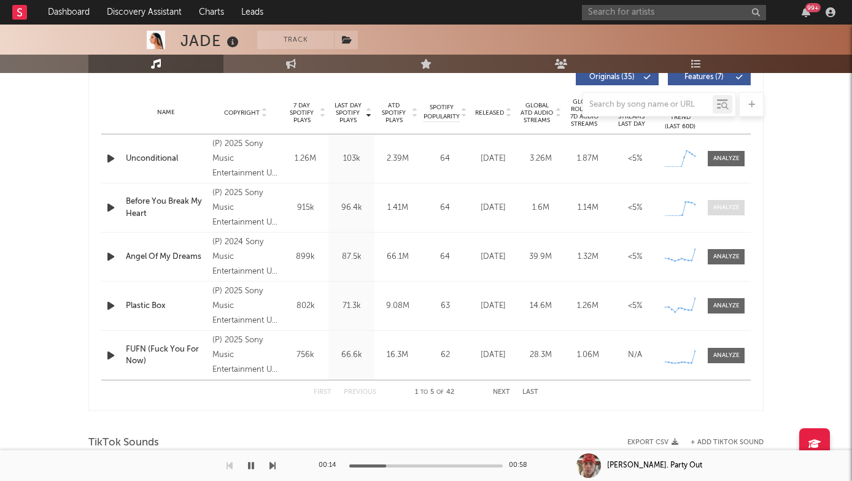
click at [717, 210] on div at bounding box center [726, 207] width 26 height 9
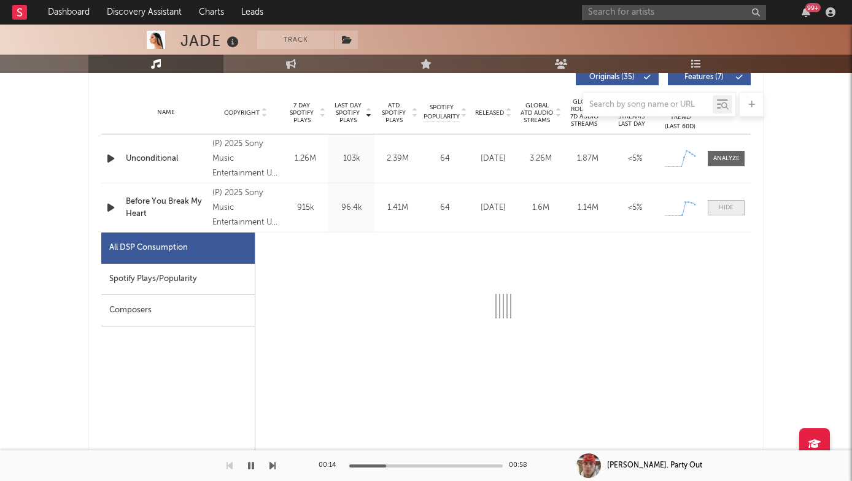
select select "1w"
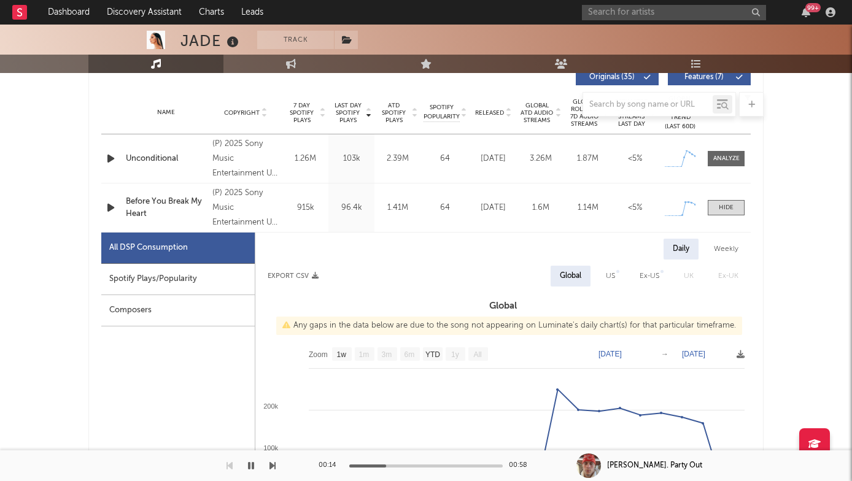
scroll to position [494, 0]
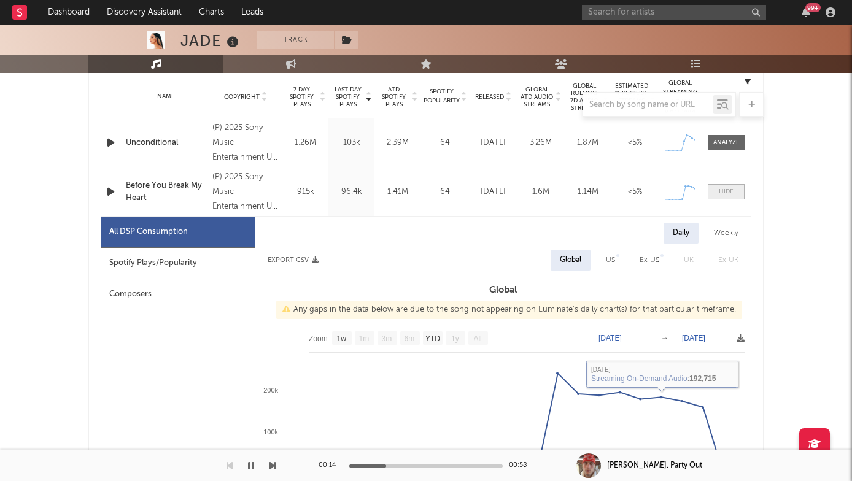
click at [721, 184] on span at bounding box center [725, 191] width 37 height 15
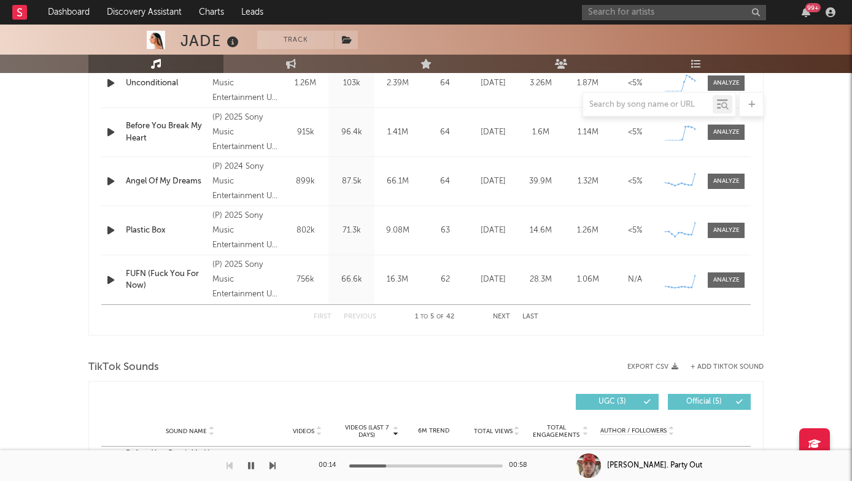
scroll to position [558, 0]
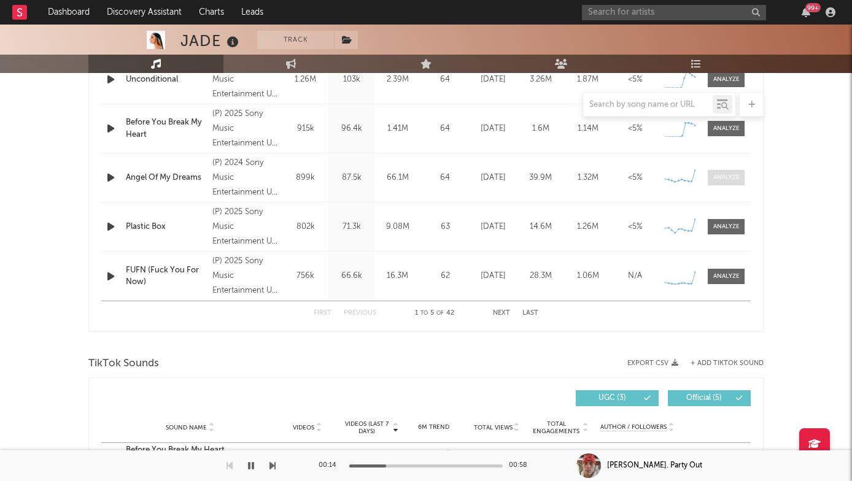
click at [725, 177] on div at bounding box center [726, 177] width 26 height 9
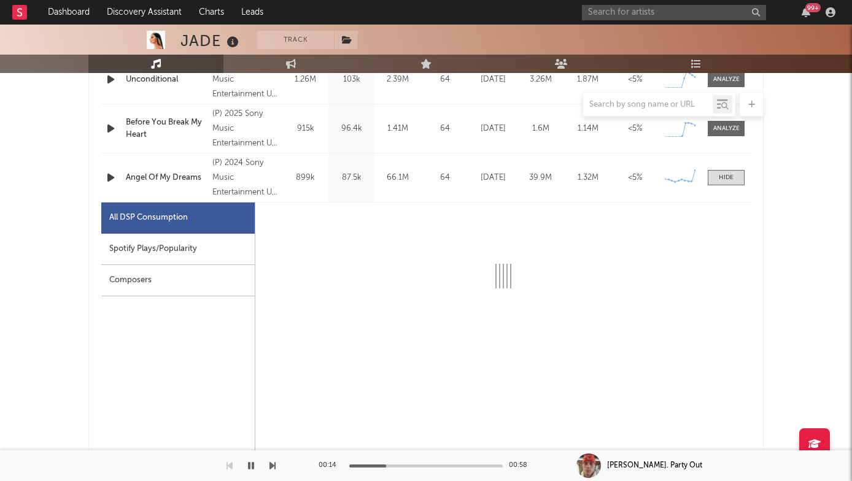
select select "6m"
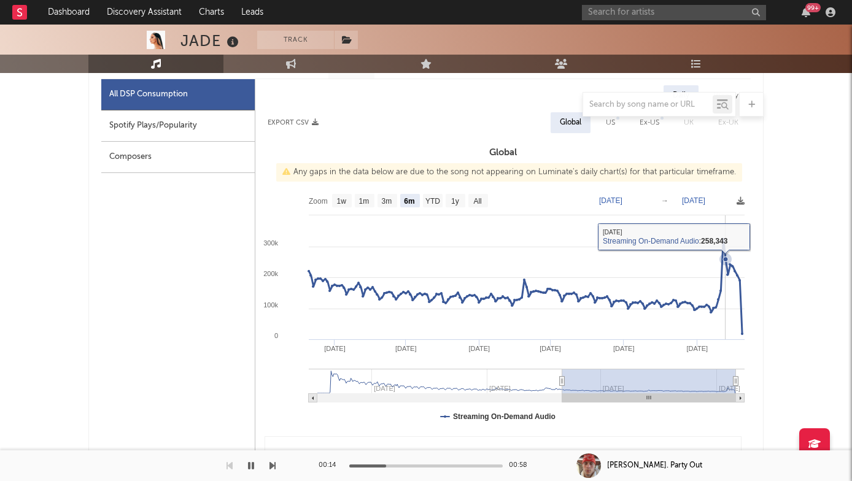
scroll to position [690, 0]
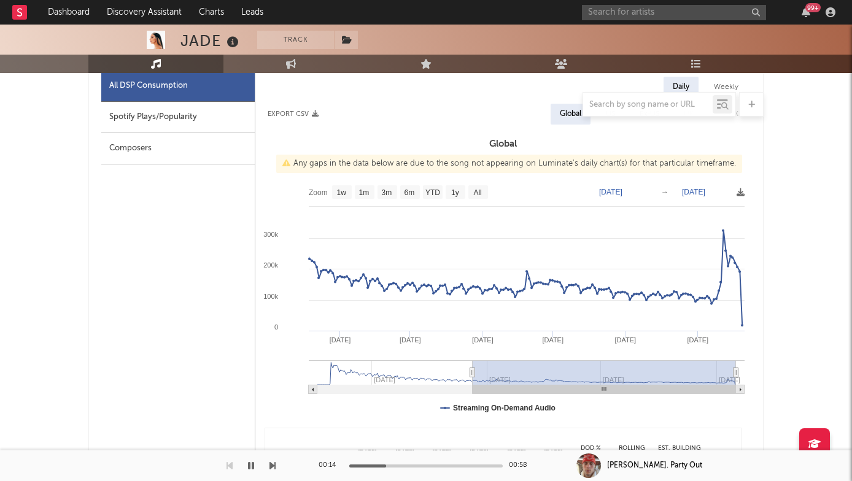
type input "[DATE]"
select select "All"
type input "[DATE]"
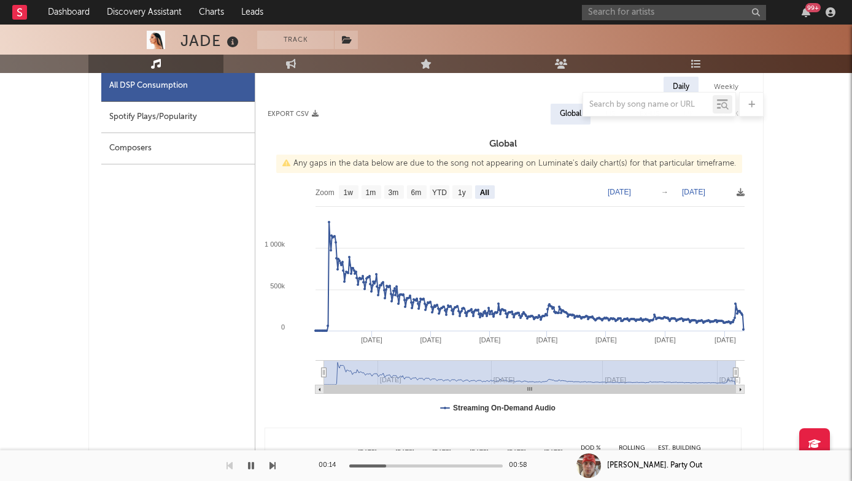
drag, startPoint x: 562, startPoint y: 374, endPoint x: 299, endPoint y: 377, distance: 262.6
click at [299, 377] on icon "Created with Highcharts 10.3.3 May '[DATE] Sep '[DATE] Mar '[DATE] Sep '[DATE] …" at bounding box center [502, 301] width 495 height 245
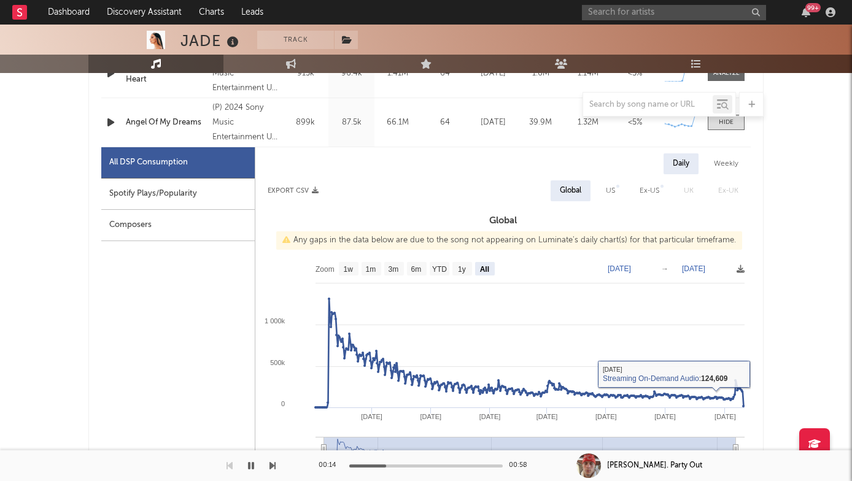
scroll to position [602, 0]
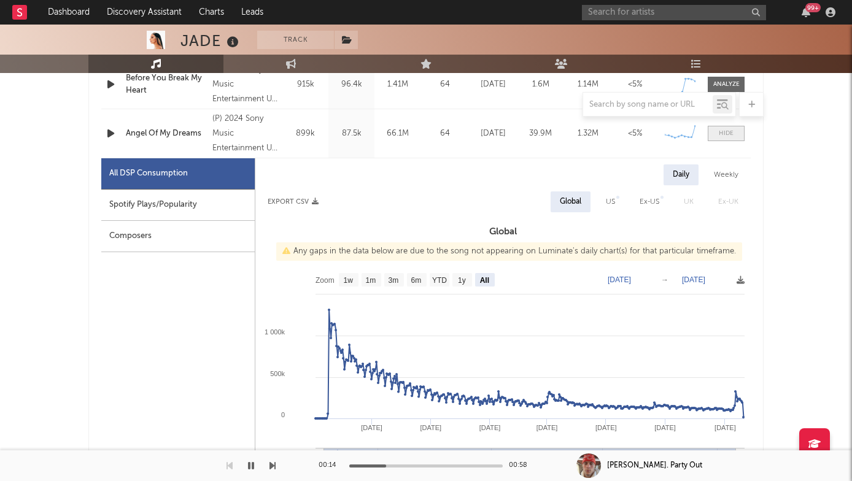
click at [719, 136] on div at bounding box center [725, 133] width 15 height 9
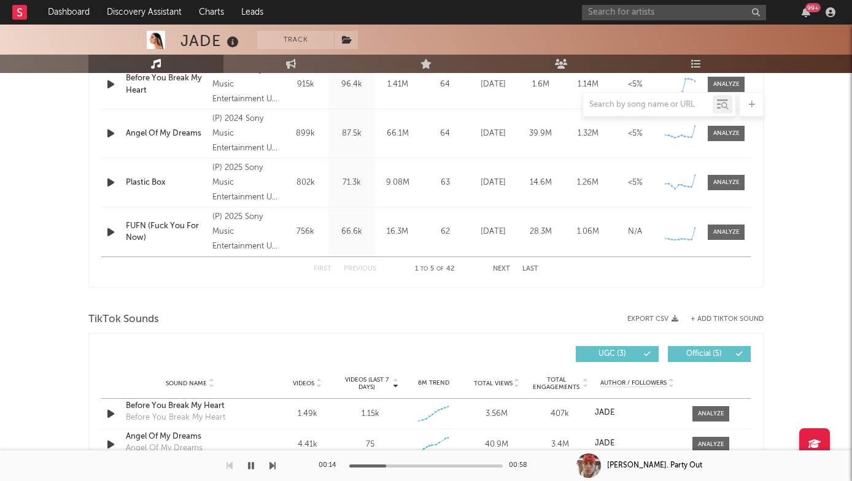
click at [726, 178] on div at bounding box center [726, 182] width 26 height 9
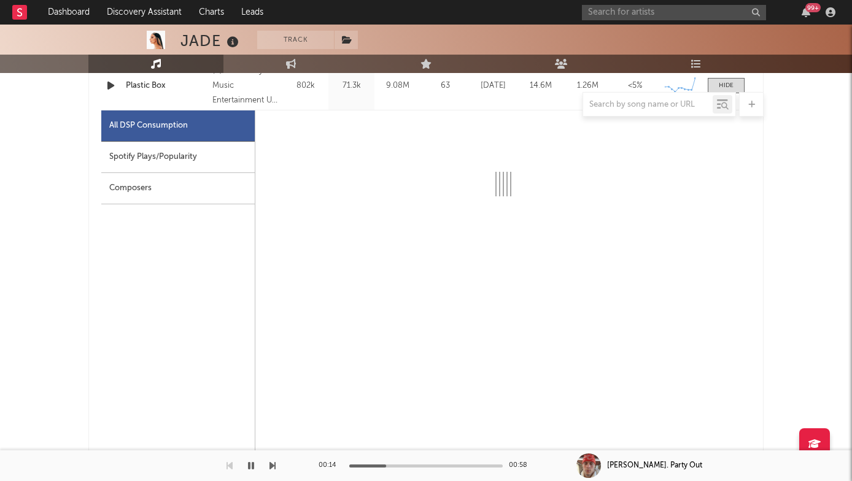
scroll to position [700, 0]
select select "1w"
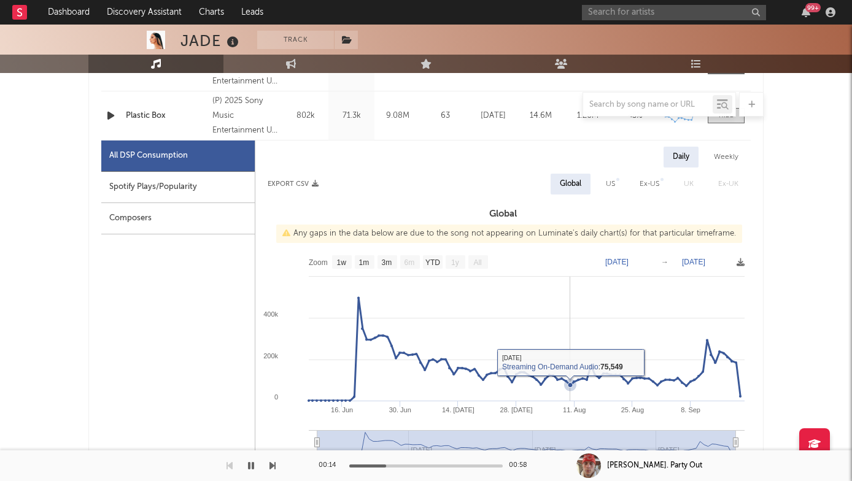
scroll to position [647, 0]
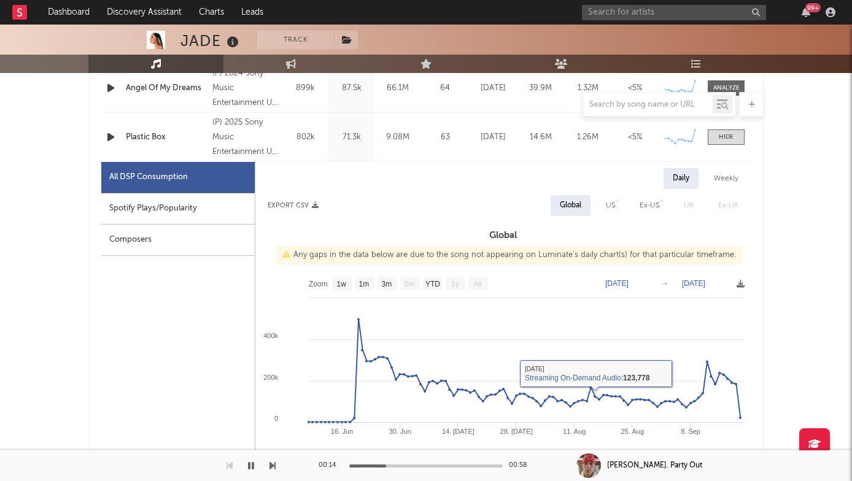
click at [723, 136] on div at bounding box center [725, 137] width 15 height 9
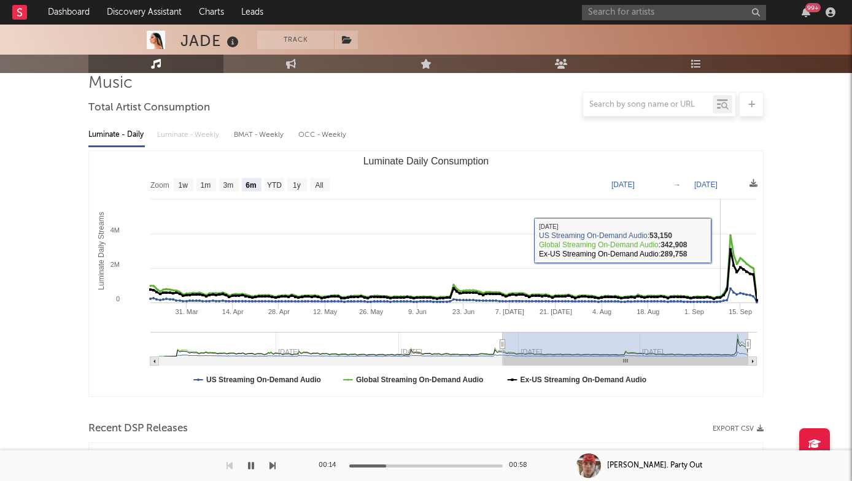
scroll to position [104, 0]
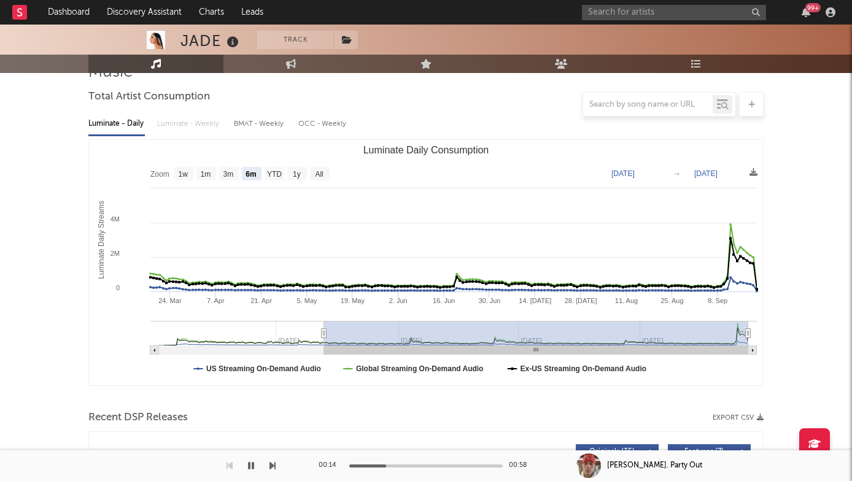
type input "[DATE]"
select select "All"
type input "[DATE]"
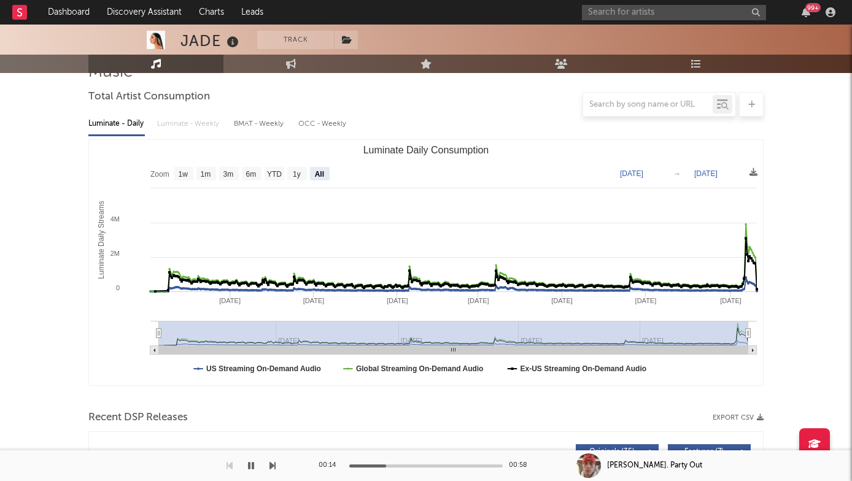
drag, startPoint x: 501, startPoint y: 329, endPoint x: 140, endPoint y: 330, distance: 360.1
click at [140, 330] on icon "Created with Highcharts 10.3.3 Luminate Daily Streams Luminate Daily Consumptio…" at bounding box center [426, 262] width 674 height 245
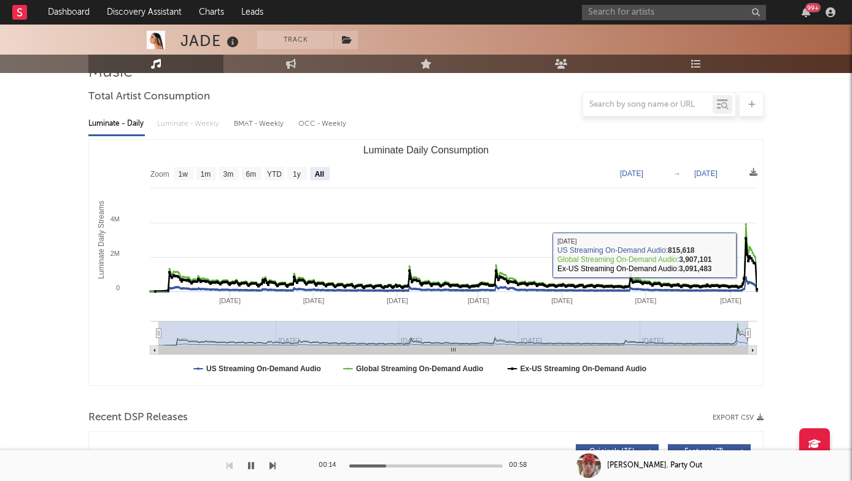
scroll to position [0, 0]
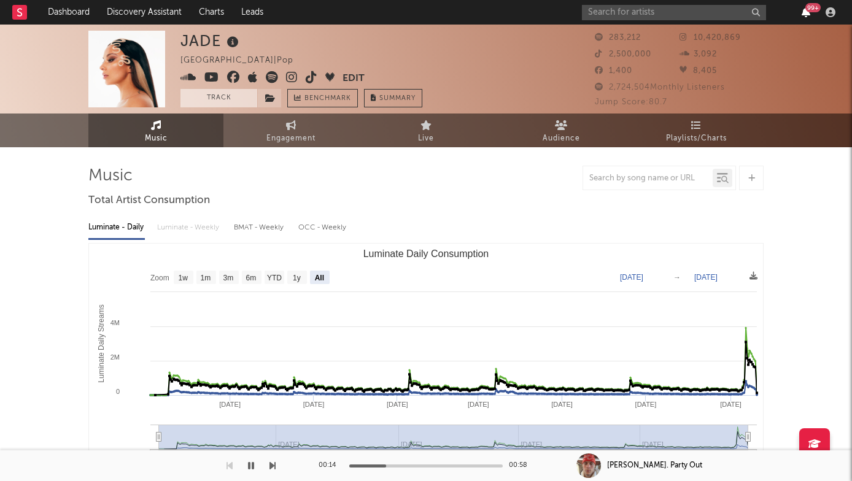
click at [807, 13] on icon "button" at bounding box center [805, 12] width 9 height 10
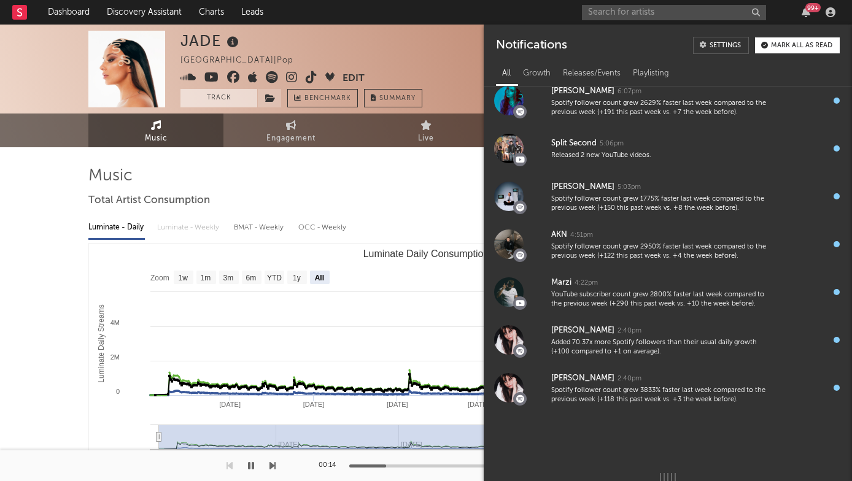
scroll to position [666, 0]
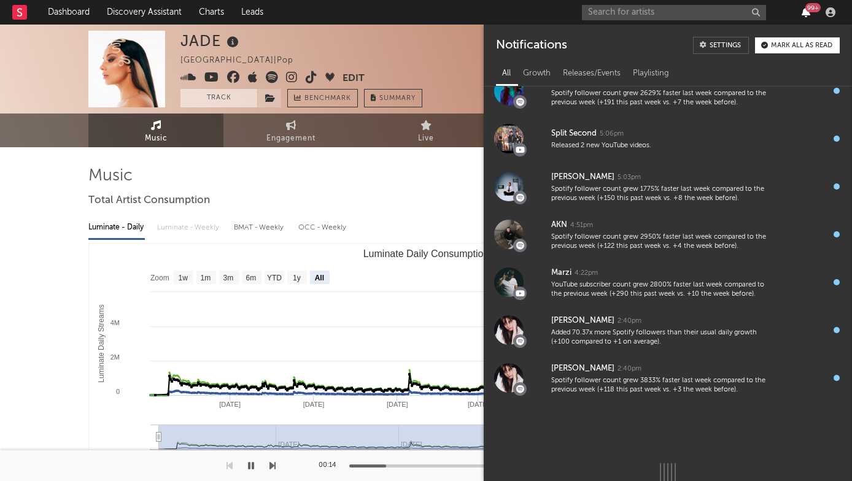
click at [802, 12] on icon "button" at bounding box center [805, 12] width 9 height 10
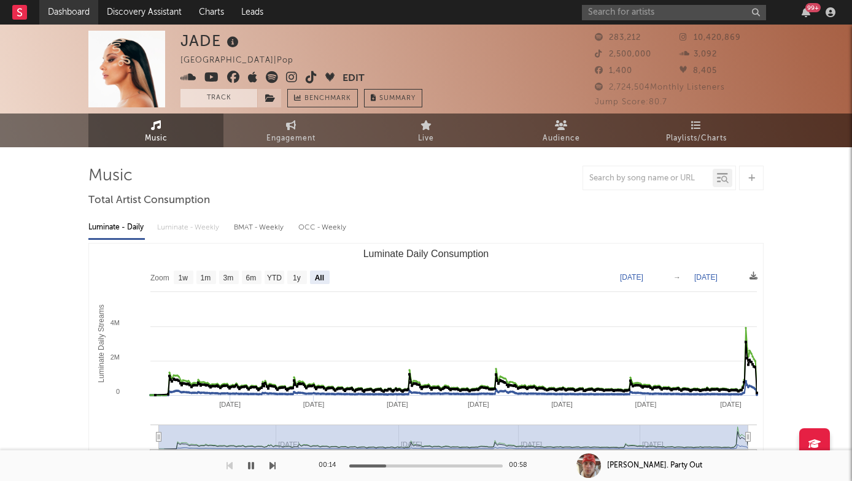
click at [70, 16] on link "Dashboard" at bounding box center [68, 12] width 59 height 25
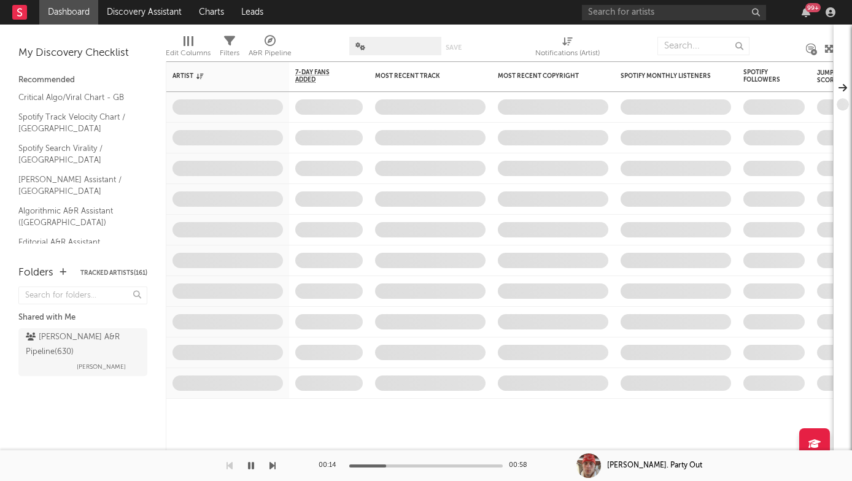
scroll to position [52, 0]
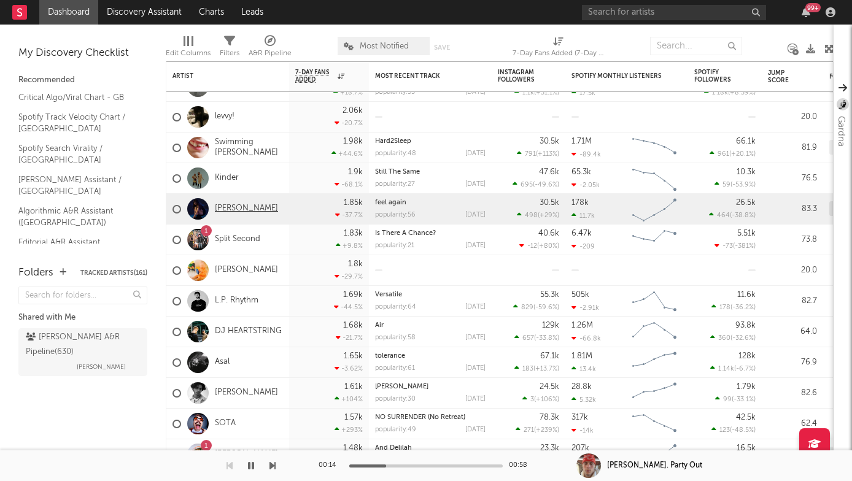
click at [254, 212] on link "[PERSON_NAME]" at bounding box center [246, 209] width 63 height 10
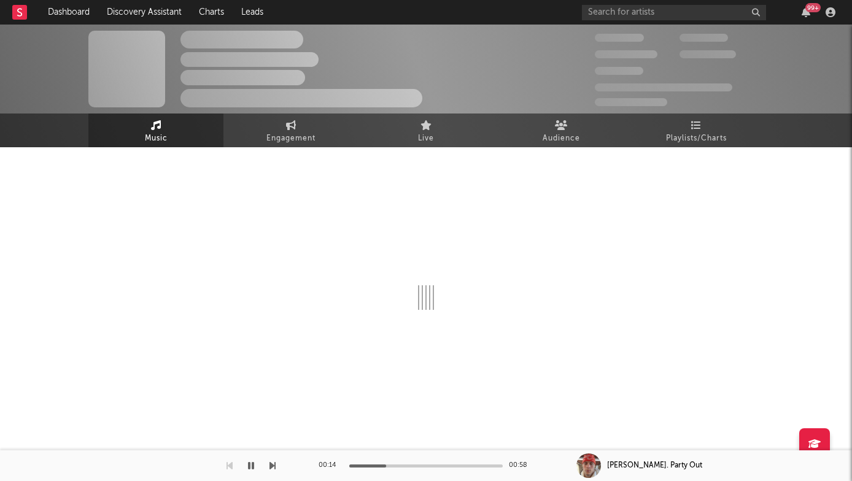
select select "6m"
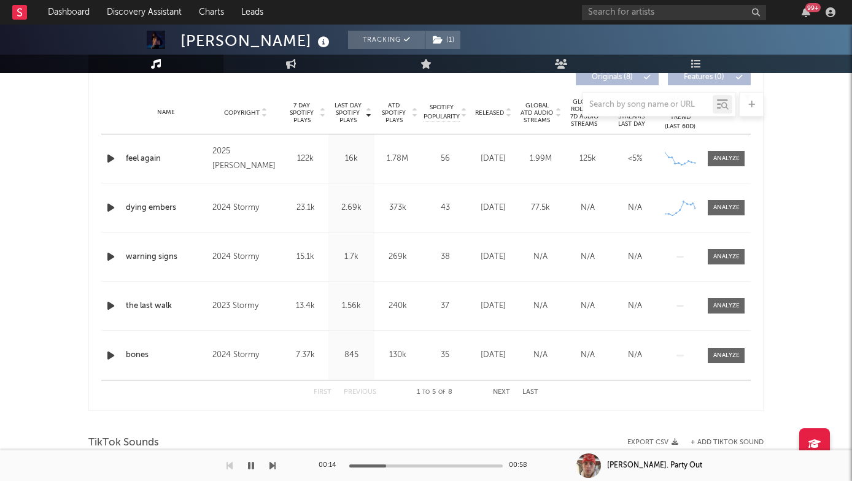
scroll to position [484, 0]
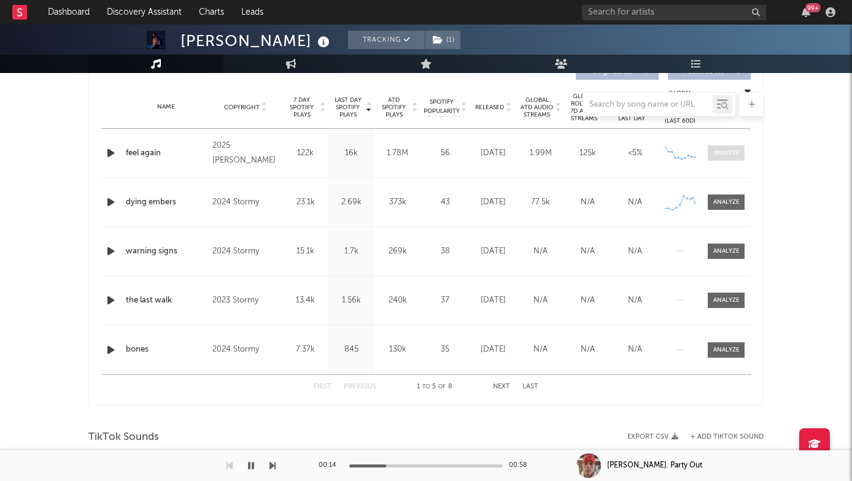
click at [720, 155] on div at bounding box center [726, 152] width 26 height 9
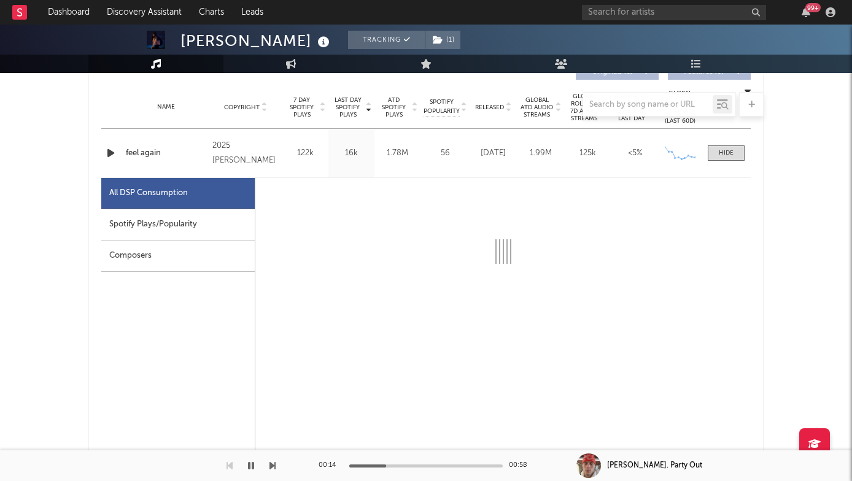
select select "1w"
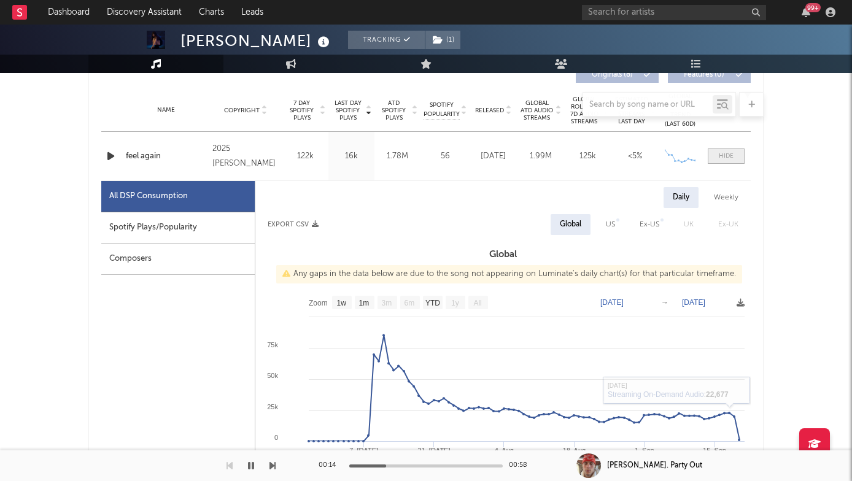
scroll to position [477, 0]
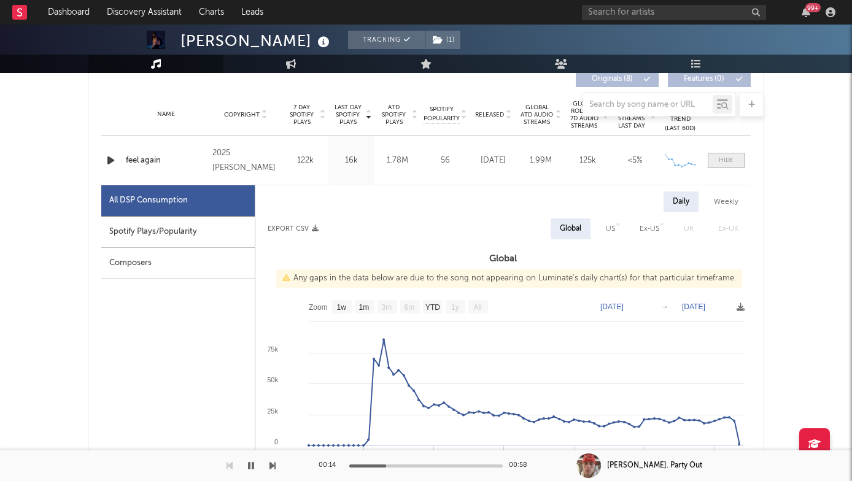
click at [726, 159] on div at bounding box center [725, 160] width 15 height 9
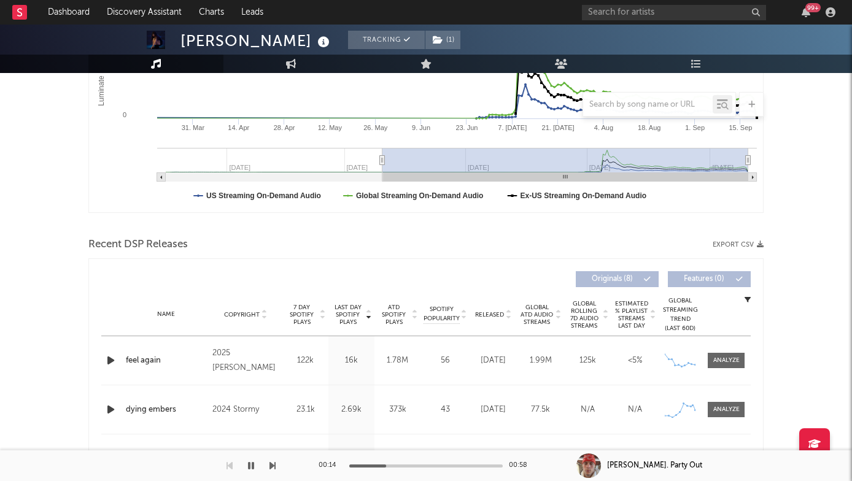
scroll to position [256, 0]
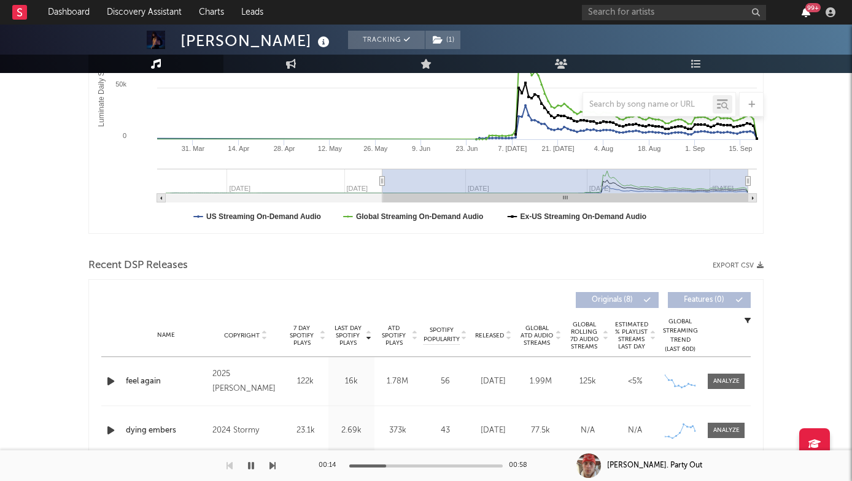
click at [806, 16] on icon "button" at bounding box center [805, 12] width 9 height 10
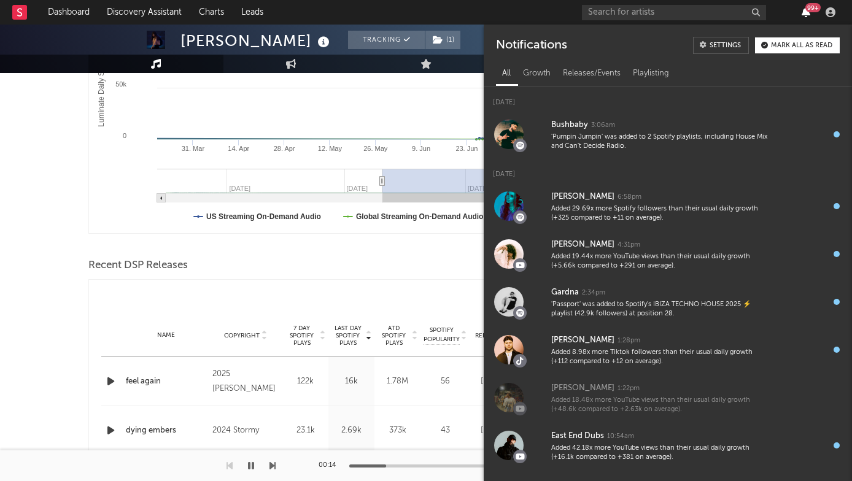
click at [806, 16] on icon "button" at bounding box center [805, 12] width 9 height 10
